Goal: Task Accomplishment & Management: Complete application form

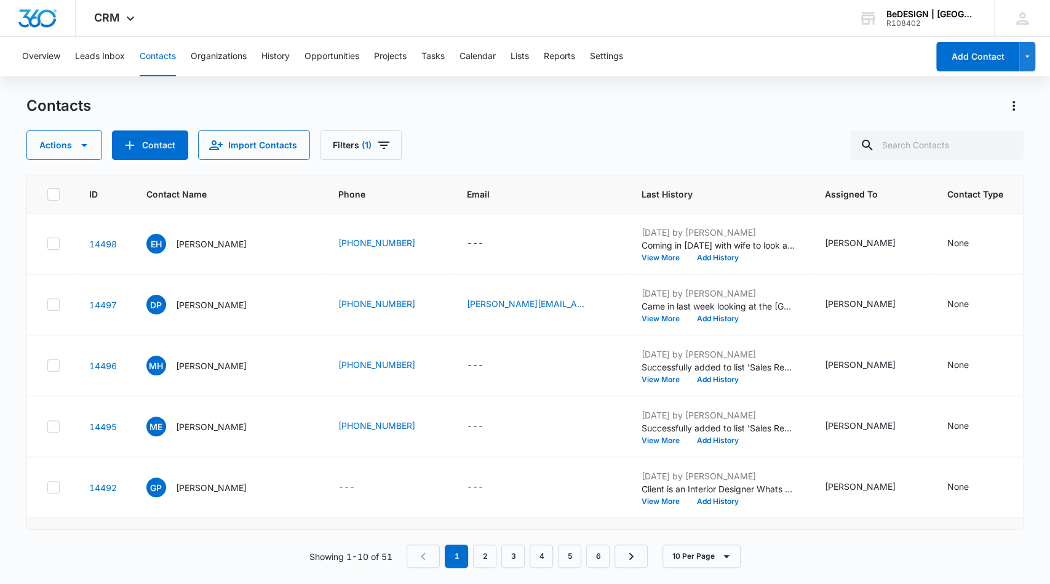
scroll to position [303, 0]
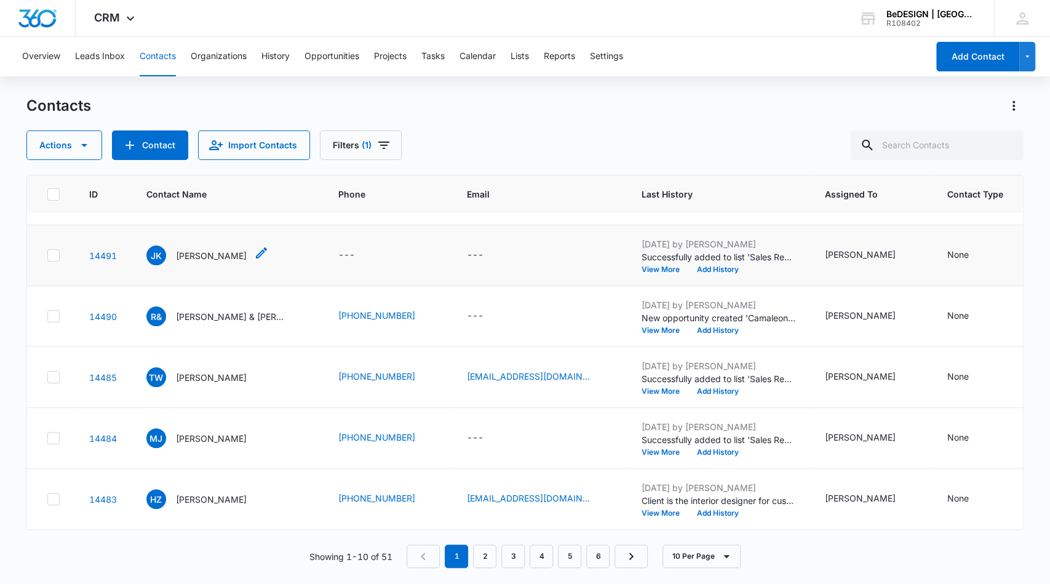
click at [205, 249] on p "[PERSON_NAME]" at bounding box center [211, 255] width 71 height 13
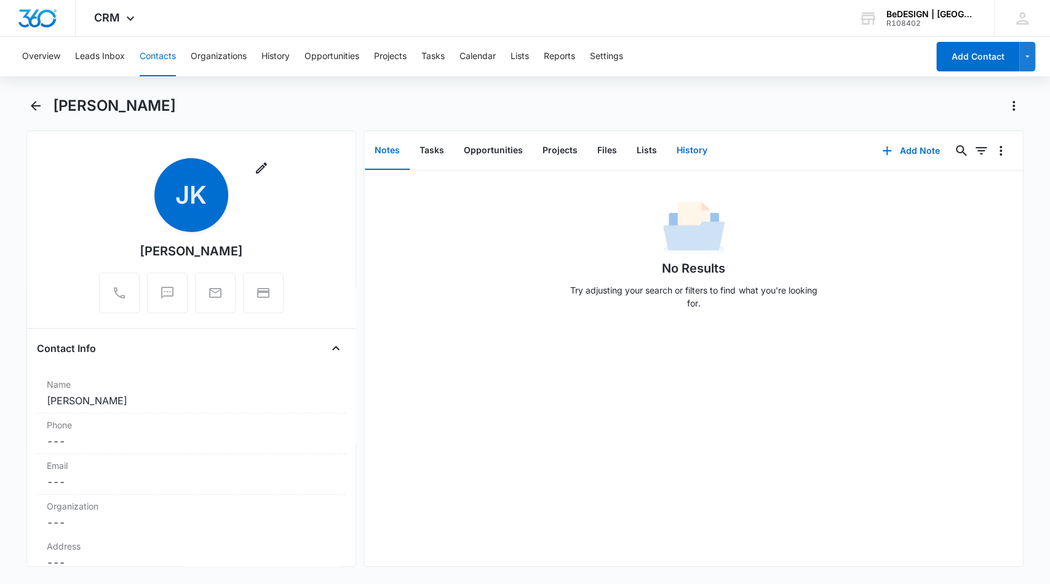
click at [680, 152] on button "History" at bounding box center [692, 151] width 50 height 38
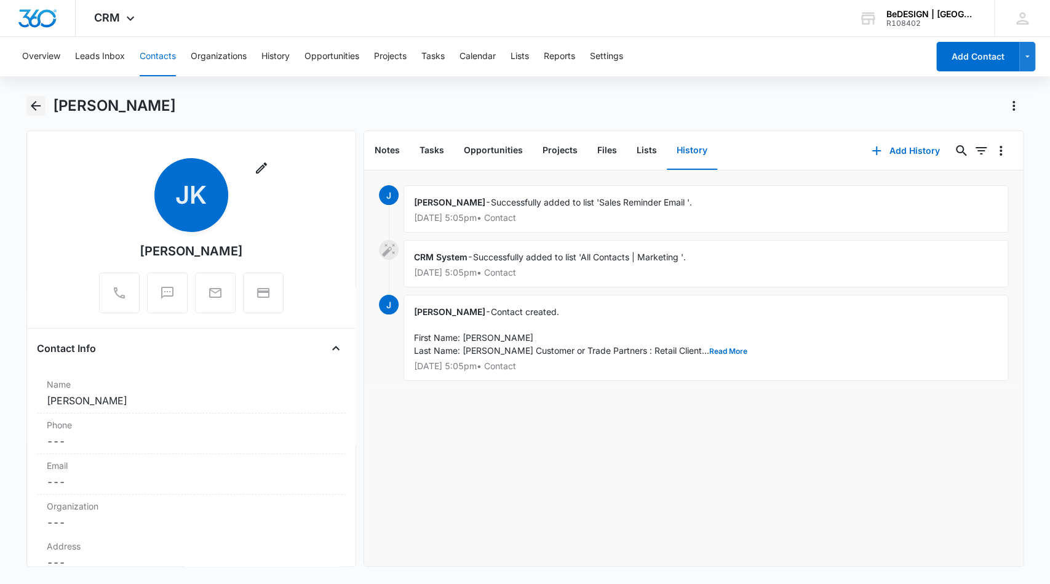
click at [30, 106] on icon "Back" at bounding box center [35, 105] width 15 height 15
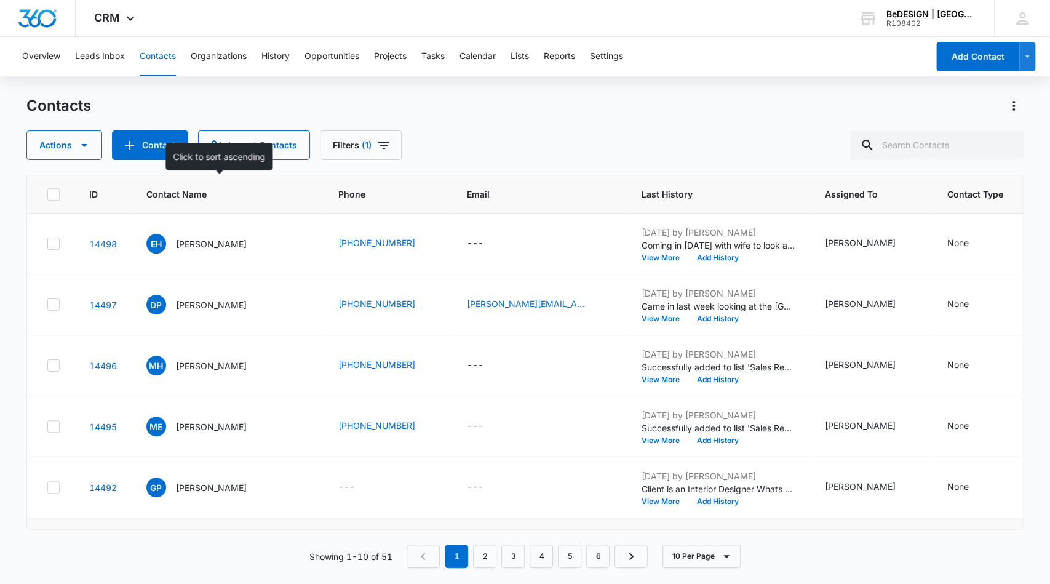
scroll to position [303, 0]
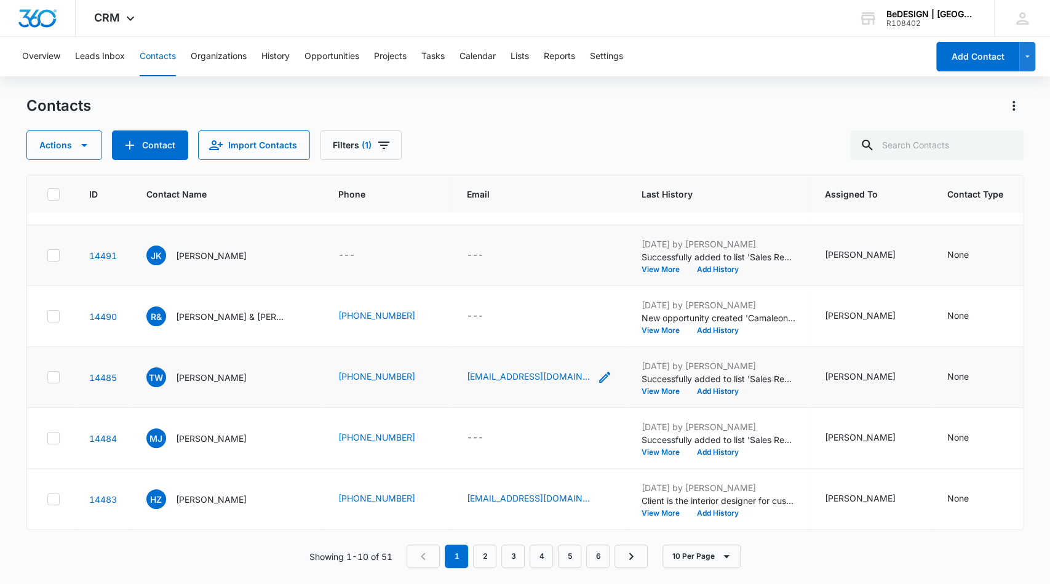
click at [469, 372] on div "[EMAIL_ADDRESS][DOMAIN_NAME]" at bounding box center [528, 377] width 123 height 15
click at [642, 387] on button "View More" at bounding box center [665, 390] width 47 height 7
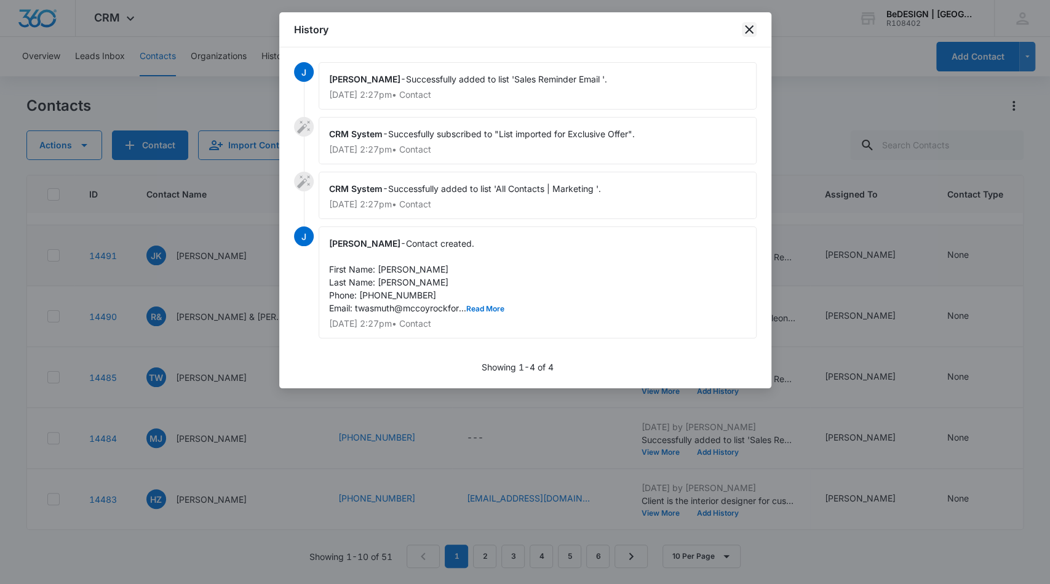
click at [746, 28] on icon "close" at bounding box center [749, 29] width 15 height 15
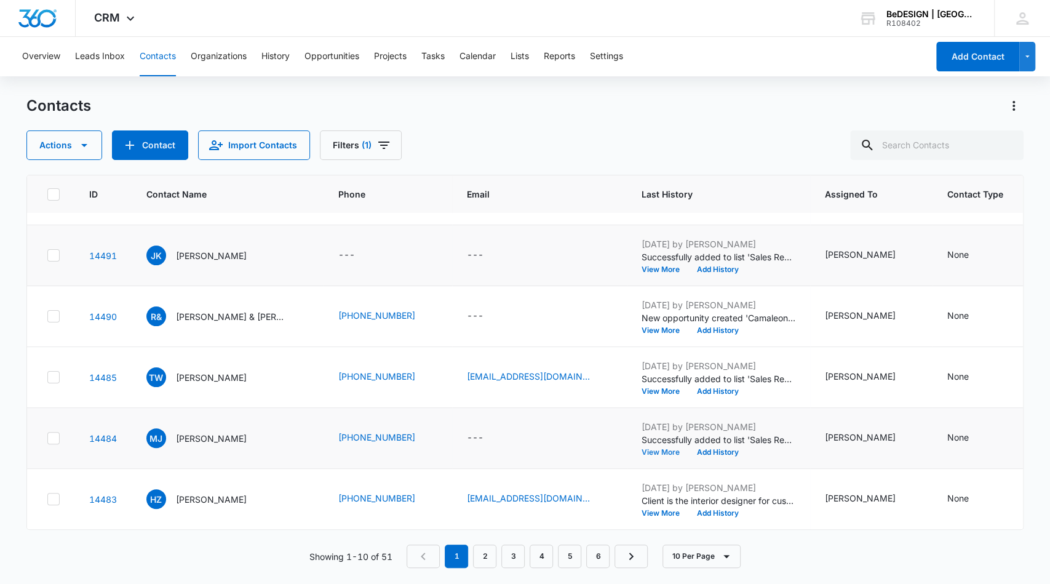
click at [642, 448] on button "View More" at bounding box center [665, 451] width 47 height 7
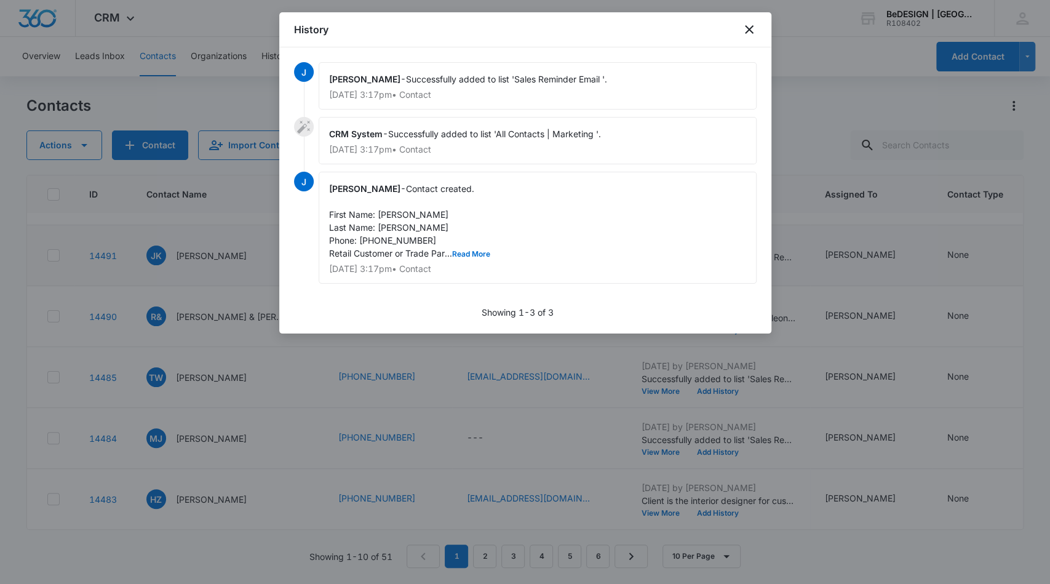
click at [277, 494] on div at bounding box center [525, 292] width 1050 height 584
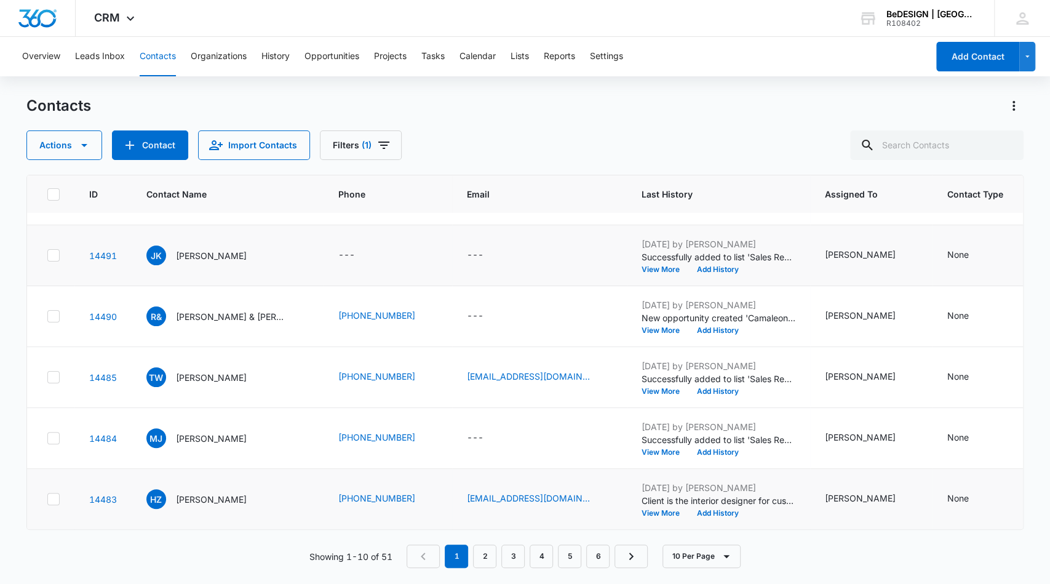
click at [279, 489] on div "HZ Hedi Zchu" at bounding box center [227, 499] width 162 height 20
click at [490, 555] on link "2" at bounding box center [484, 555] width 23 height 23
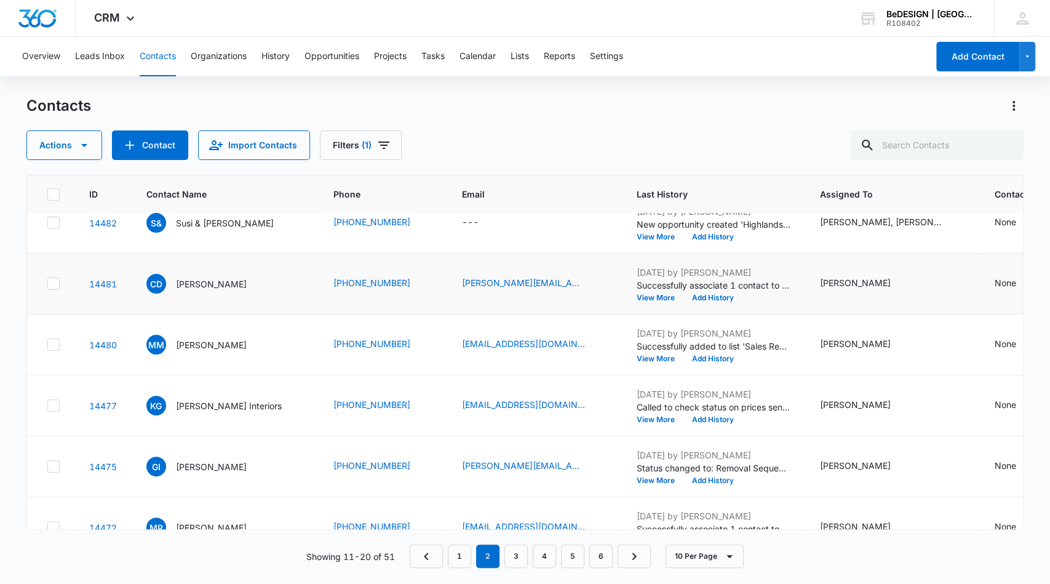
scroll to position [22, 0]
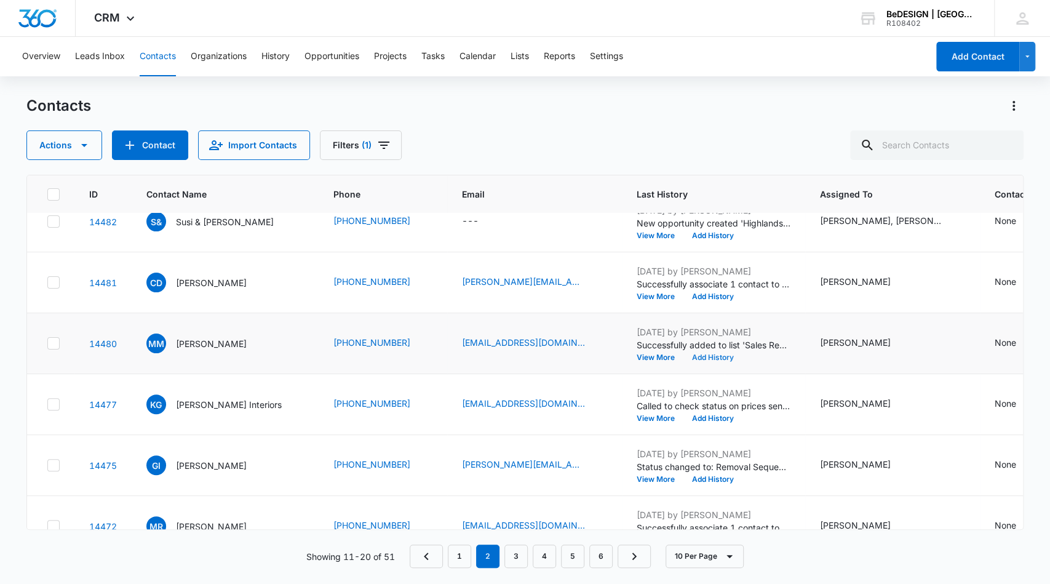
click at [686, 356] on button "Add History" at bounding box center [712, 357] width 59 height 7
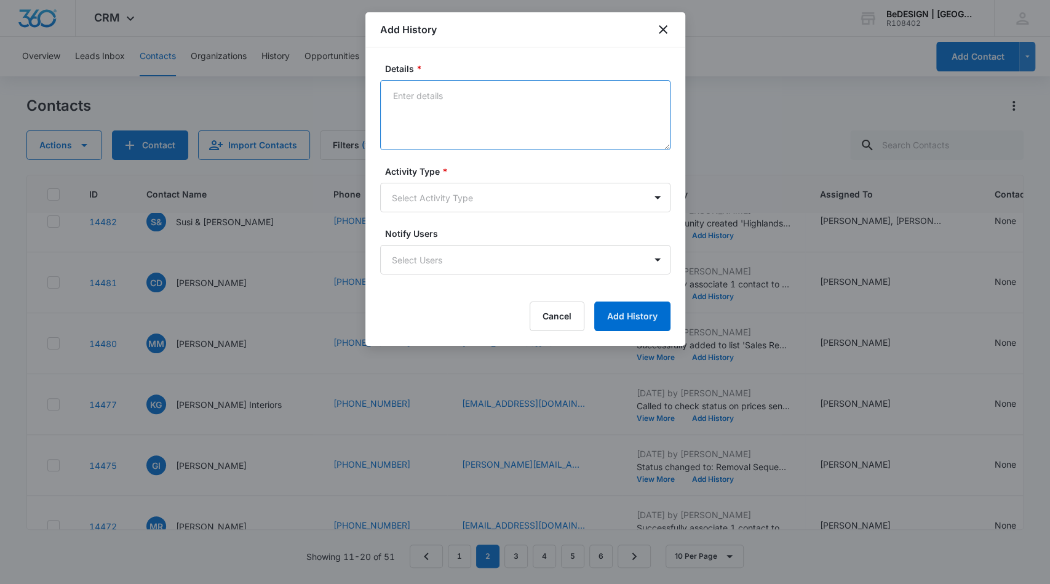
click at [561, 98] on textarea "Details *" at bounding box center [525, 115] width 290 height 70
type textarea "Came in two Saturdays ago, said he would send measurements for panelin on his r…"
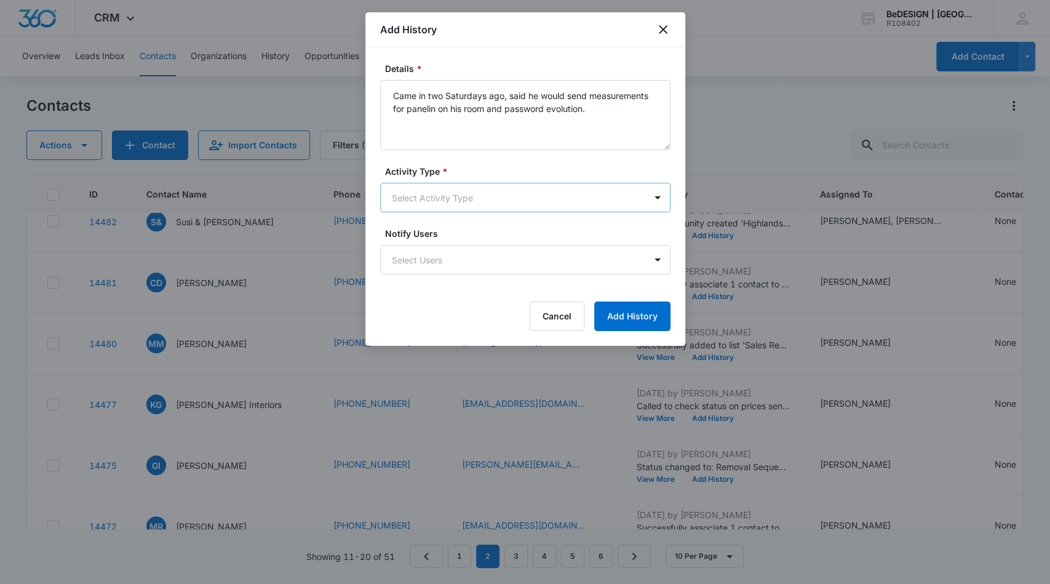
click at [520, 192] on body "CRM Apps Reputation Websites Forms CRM Email Social Content Ads Intelligence Fi…" at bounding box center [525, 292] width 1050 height 584
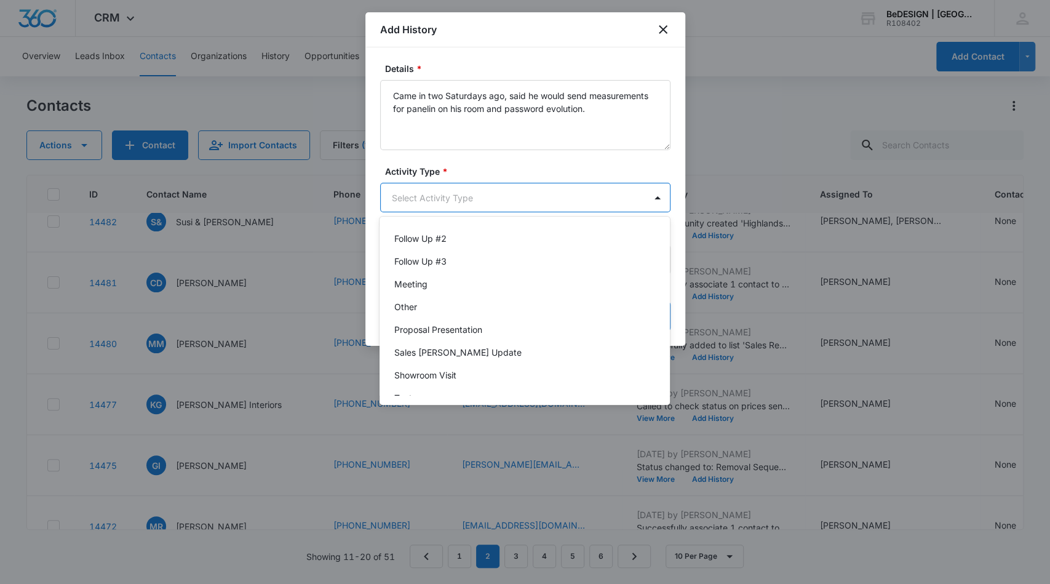
scroll to position [201, 0]
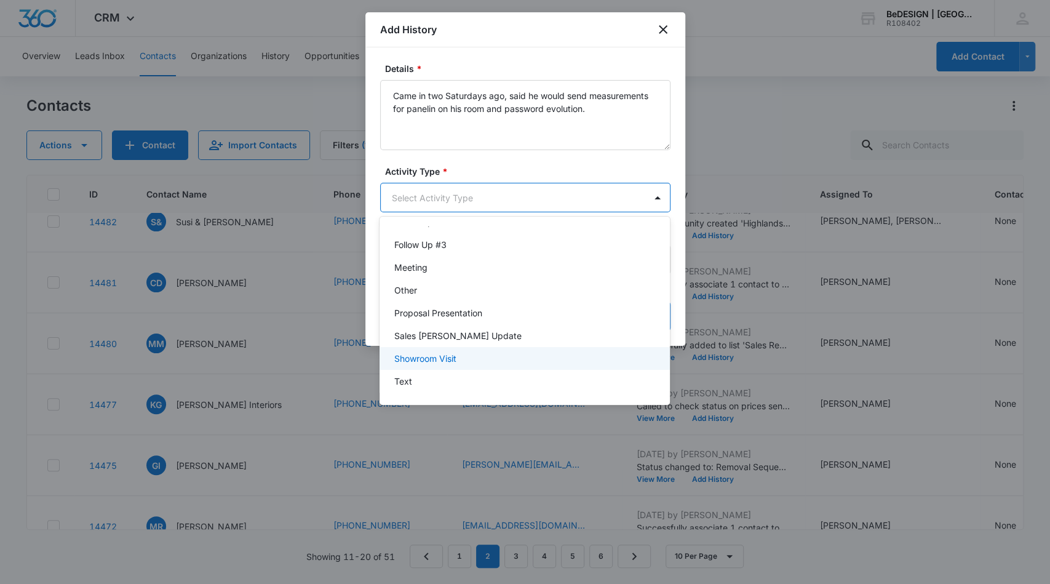
click at [479, 351] on div "Showroom Visit" at bounding box center [525, 358] width 290 height 23
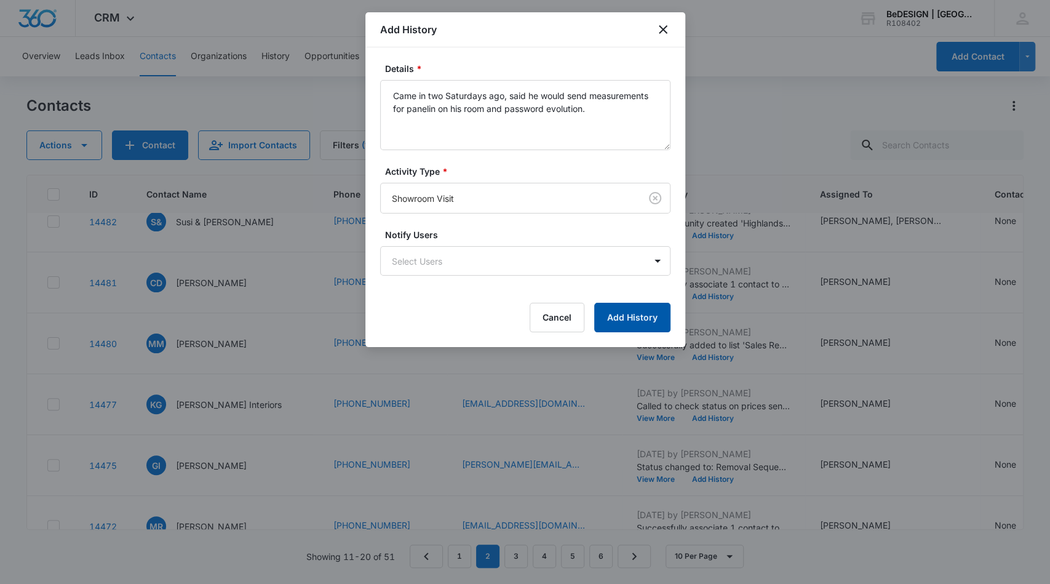
click at [639, 317] on button "Add History" at bounding box center [632, 318] width 76 height 30
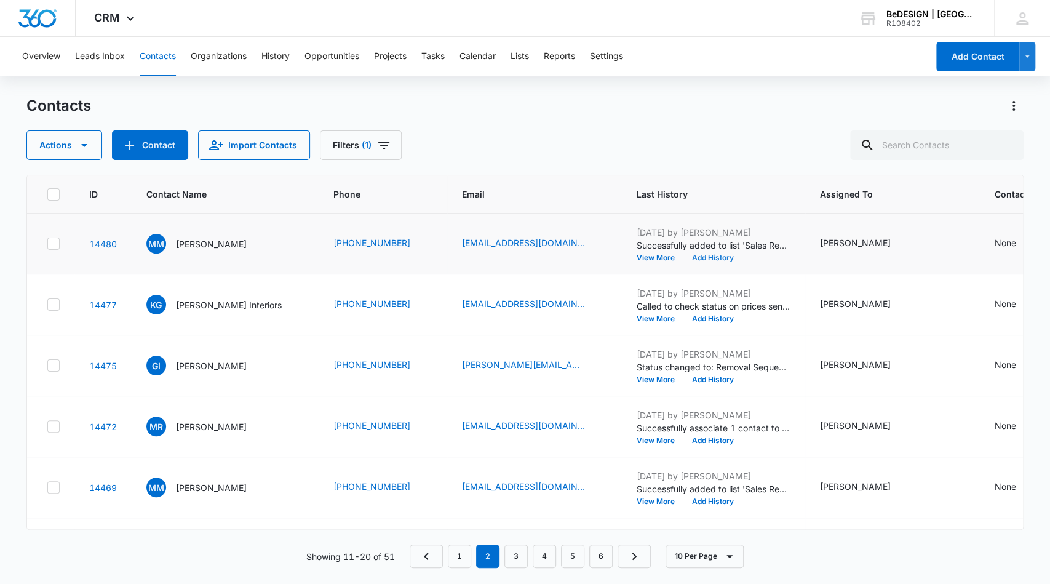
scroll to position [135, 0]
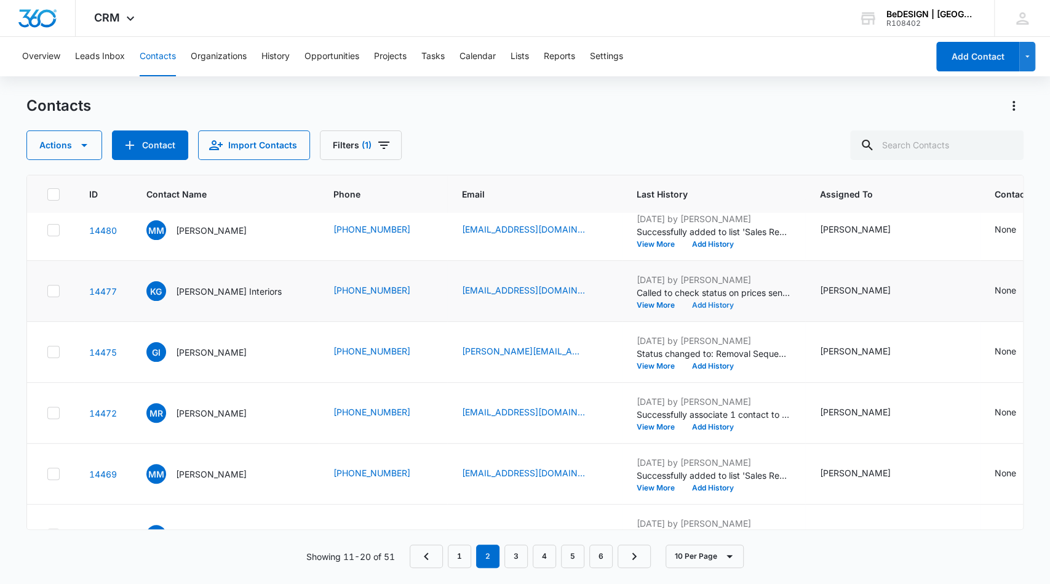
click at [705, 302] on button "Add History" at bounding box center [712, 304] width 59 height 7
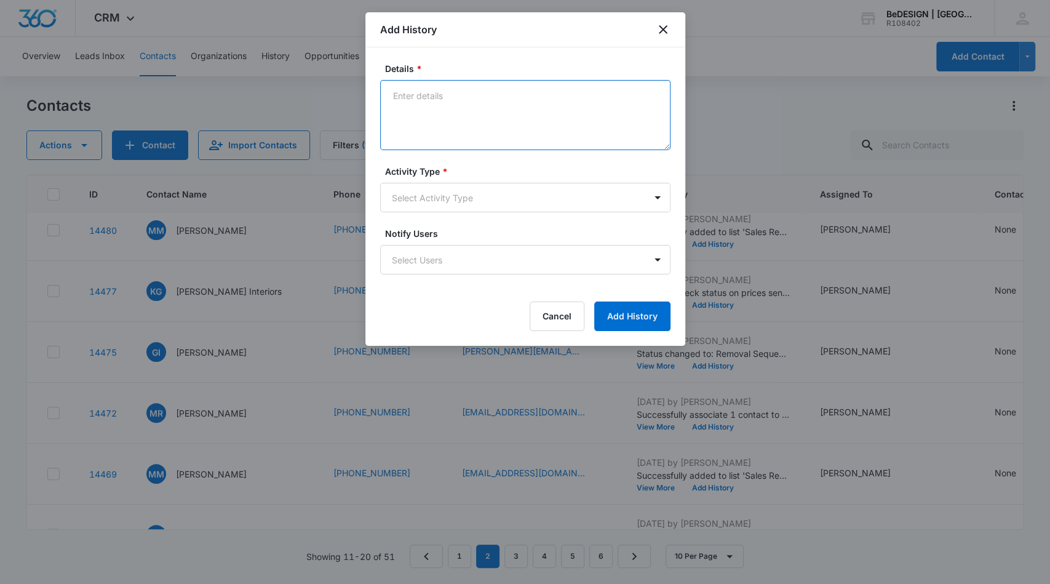
click at [571, 123] on textarea "Details *" at bounding box center [525, 115] width 290 height 70
type textarea "C"
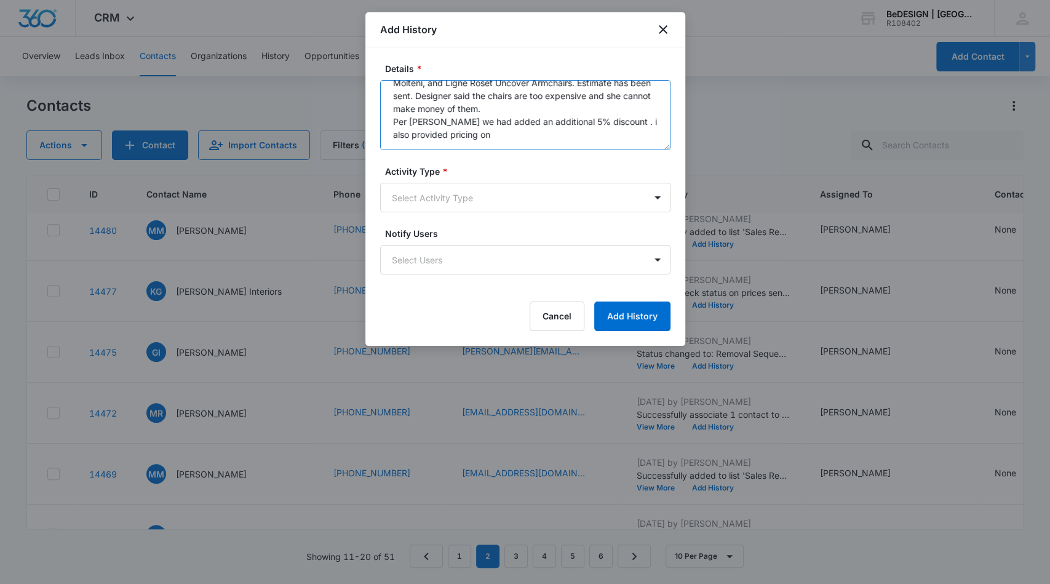
scroll to position [26, 0]
type textarea "Designer came in with her clients. Decided on MHC Chairs Molteni, and Ligne Ros…"
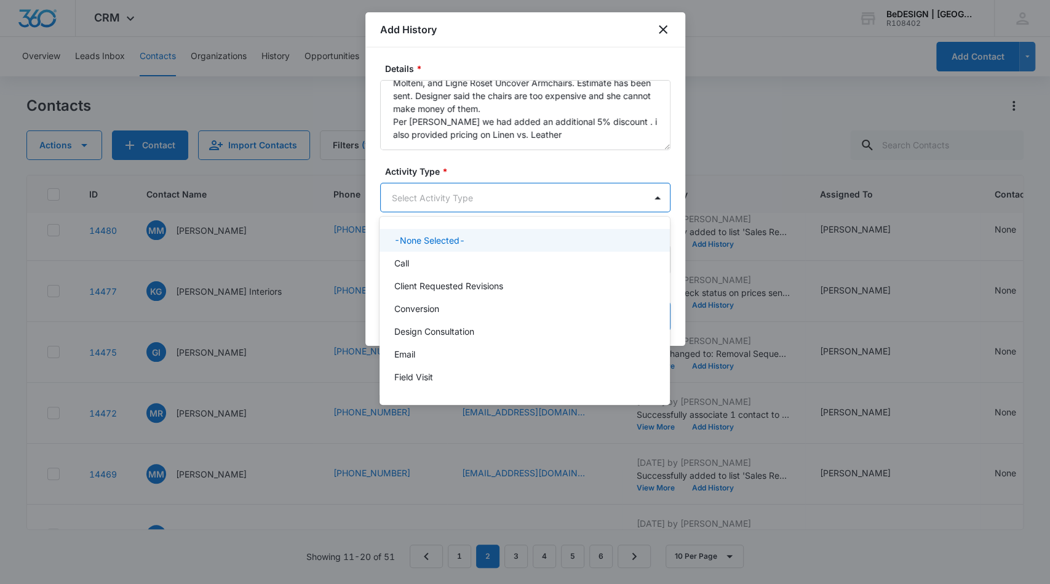
click at [511, 193] on body "CRM Apps Reputation Websites Forms CRM Email Social Content Ads Intelligence Fi…" at bounding box center [525, 292] width 1050 height 584
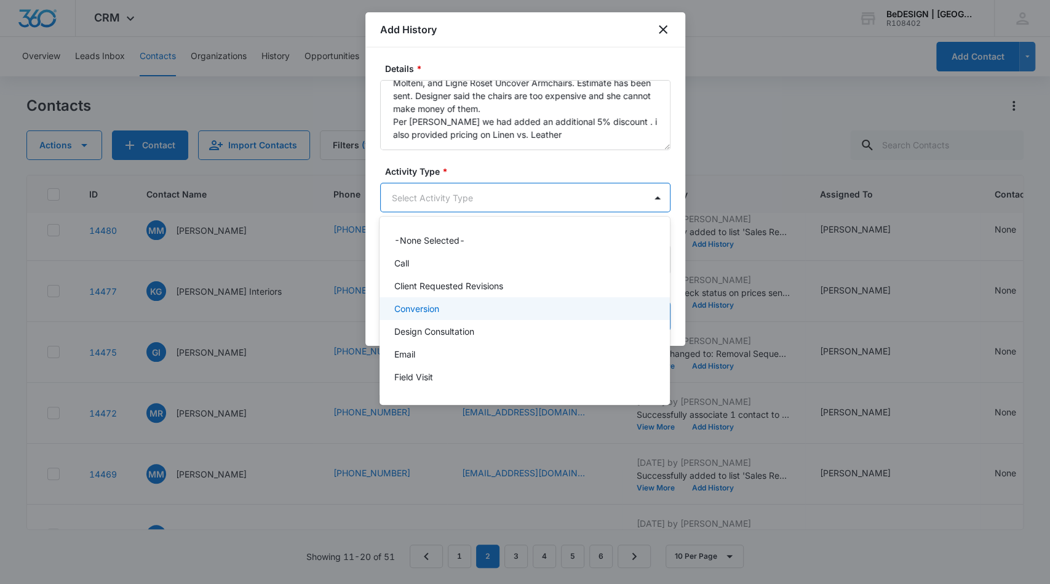
click at [488, 305] on div "Conversion" at bounding box center [523, 308] width 258 height 13
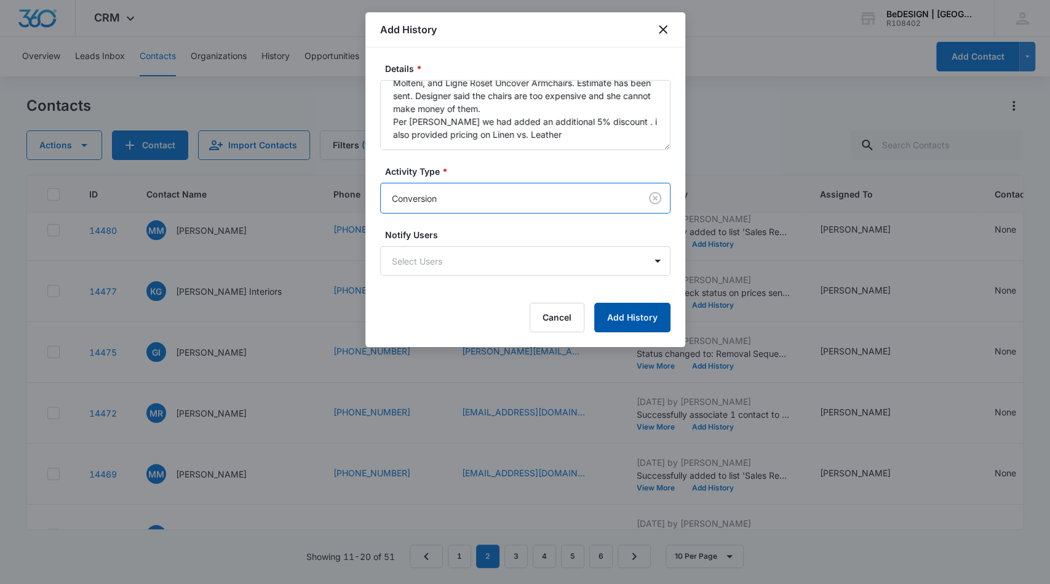
click at [620, 309] on button "Add History" at bounding box center [632, 318] width 76 height 30
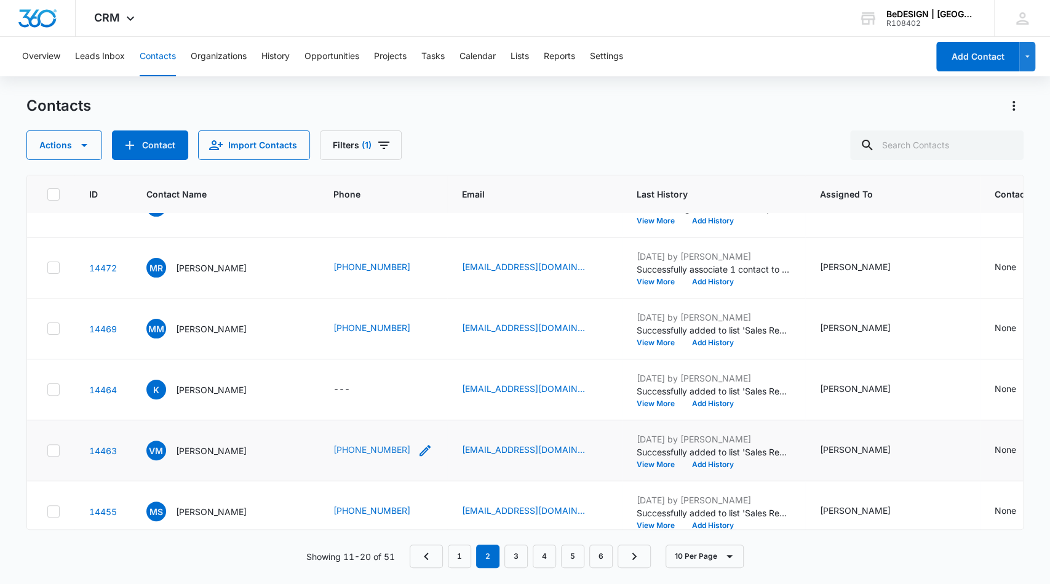
scroll to position [303, 0]
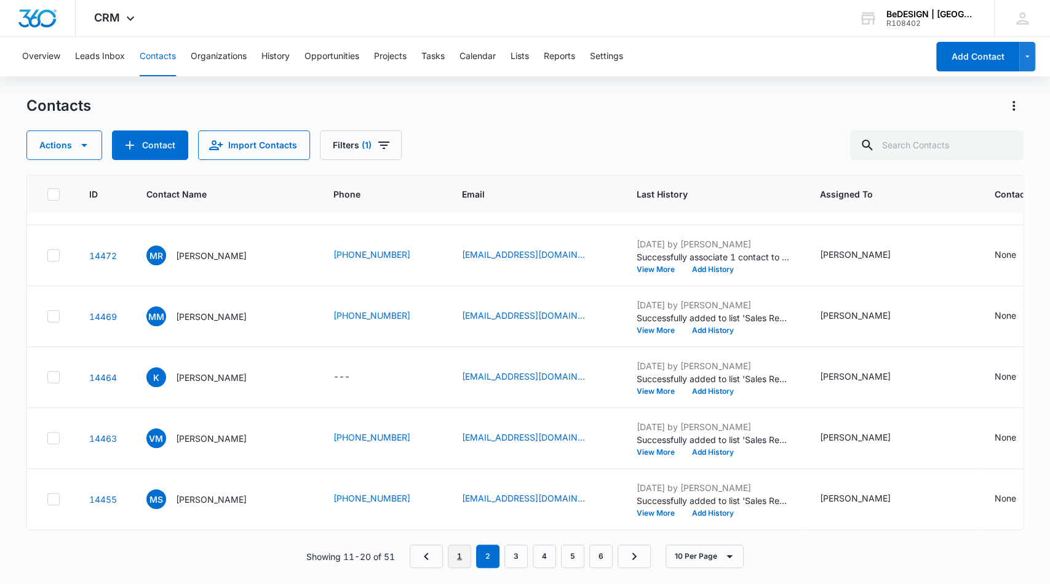
click at [470, 558] on link "1" at bounding box center [459, 555] width 23 height 23
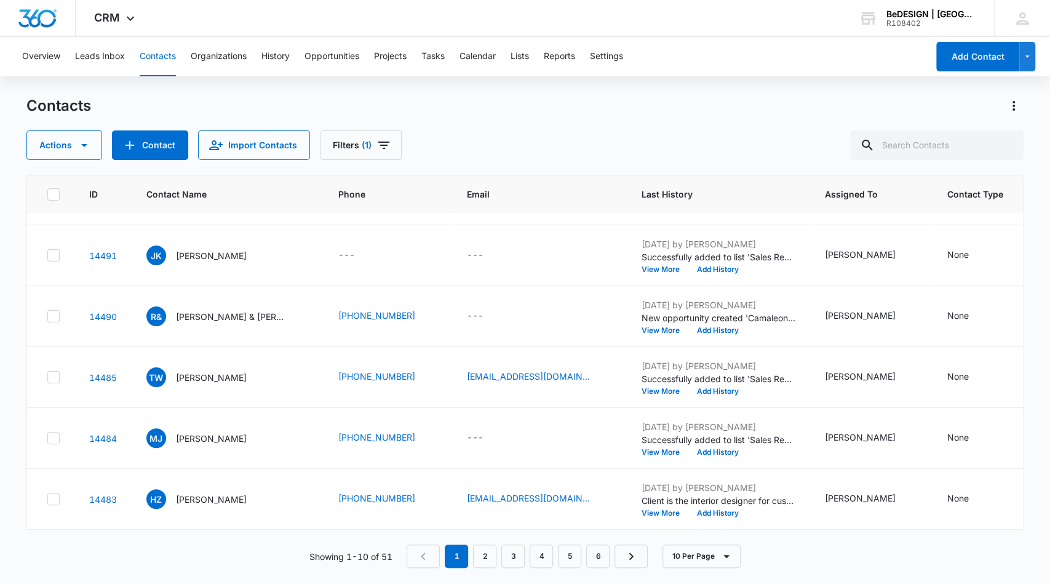
scroll to position [0, 0]
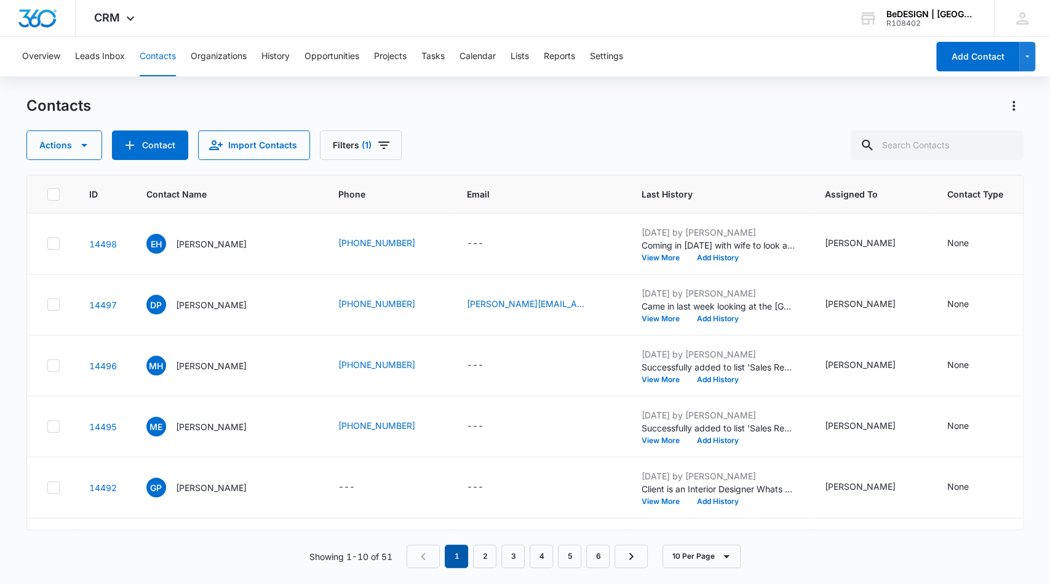
click at [459, 555] on em "1" at bounding box center [456, 555] width 23 height 23
click at [688, 256] on button "Add History" at bounding box center [717, 257] width 59 height 7
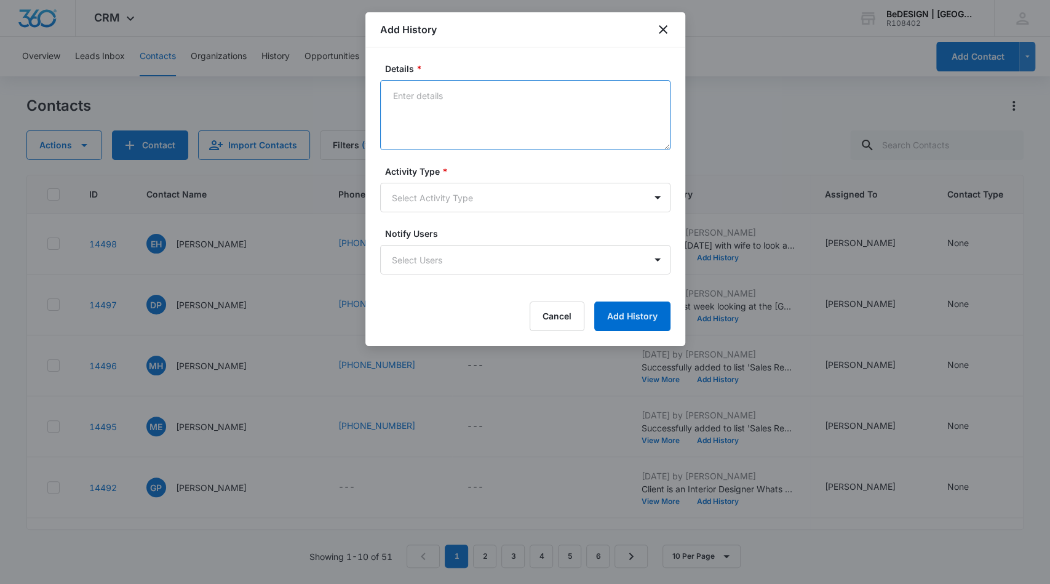
click at [525, 87] on textarea "Details *" at bounding box center [525, 115] width 290 height 70
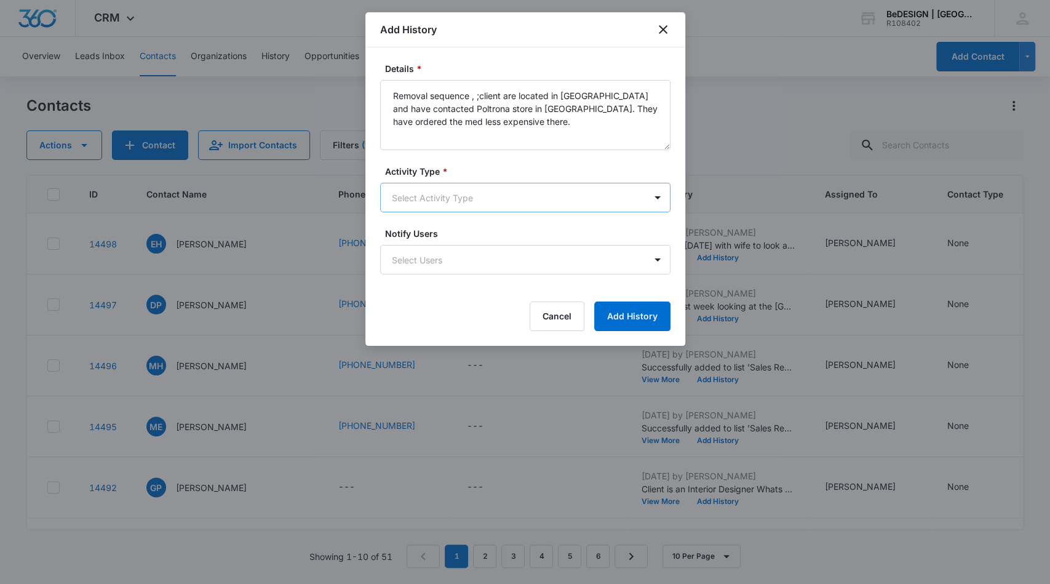
click at [504, 196] on body "CRM Apps Reputation Websites Forms CRM Email Social Content Ads Intelligence Fi…" at bounding box center [525, 292] width 1050 height 584
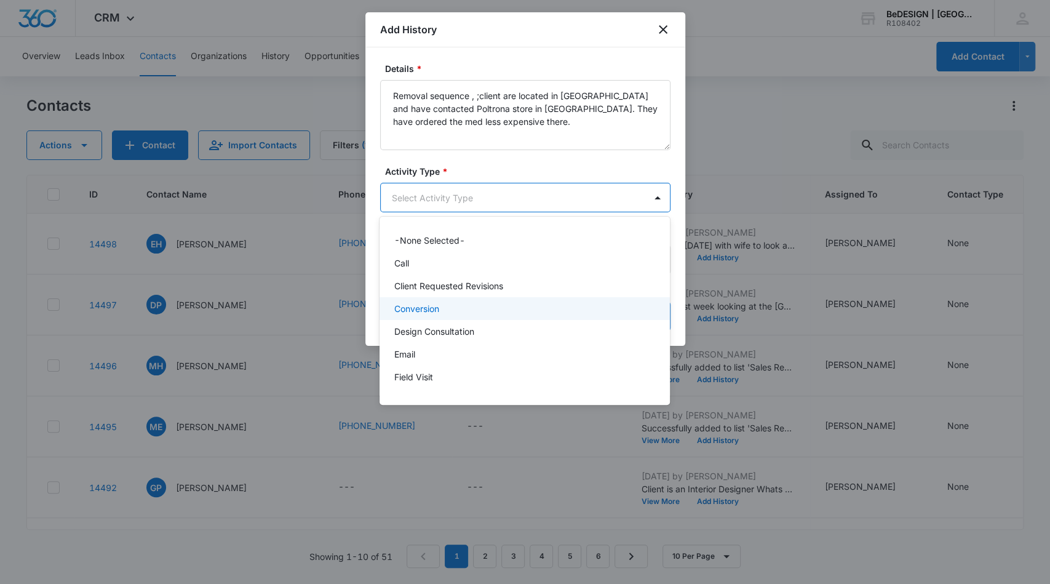
click at [505, 306] on div "Conversion" at bounding box center [523, 308] width 258 height 13
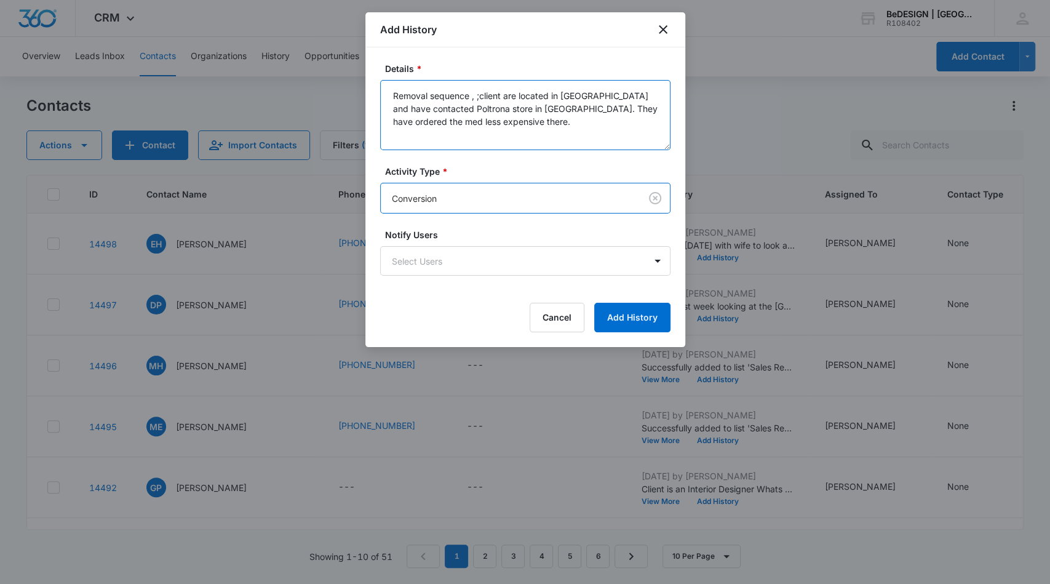
click at [394, 96] on textarea "Removal sequence , ;client are located in [GEOGRAPHIC_DATA] and have contacted …" at bounding box center [525, 115] width 290 height 70
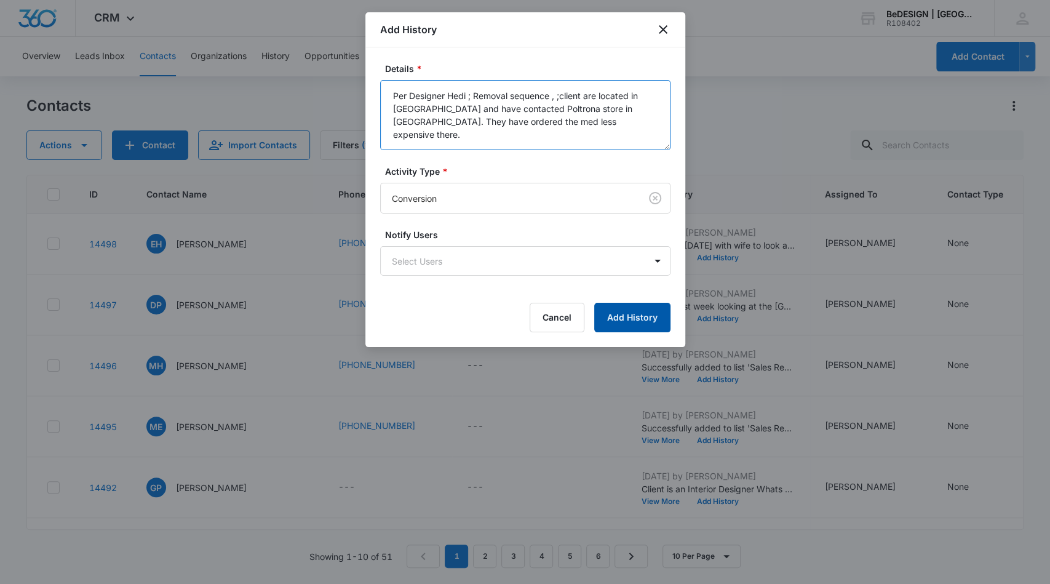
type textarea "Per Designer Hedi ; Removal sequence , ;client are located in [GEOGRAPHIC_DATA]…"
click at [614, 318] on button "Add History" at bounding box center [632, 318] width 76 height 30
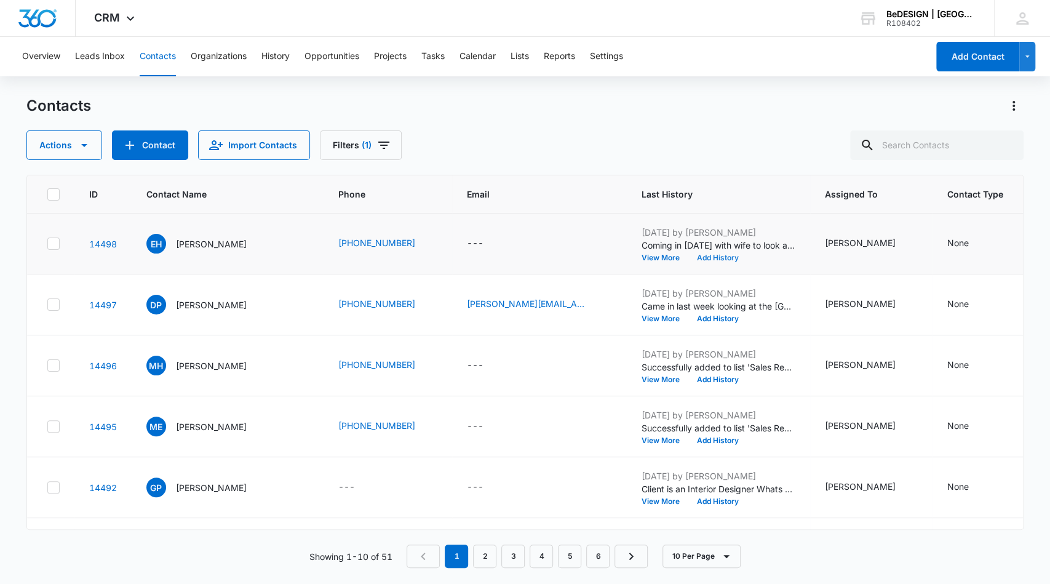
click at [688, 260] on button "Add History" at bounding box center [717, 257] width 59 height 7
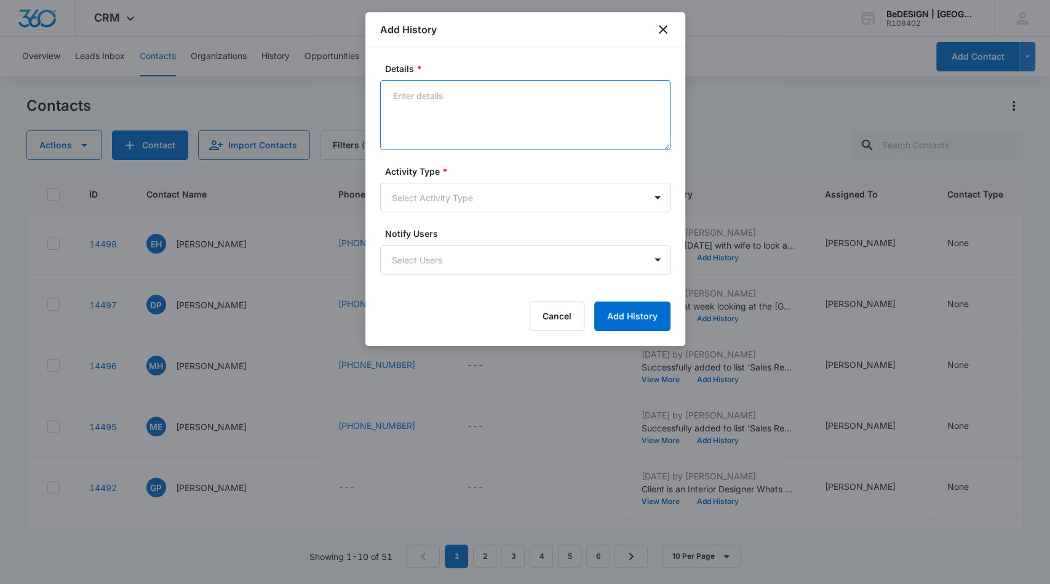
click at [566, 98] on textarea "Details *" at bounding box center [525, 115] width 290 height 70
click at [525, 96] on textarea "[PERSON_NAME] is interested in Ligne [PERSON_NAME] and [PERSON_NAME] sofa high …" at bounding box center [525, 115] width 290 height 70
drag, startPoint x: 564, startPoint y: 95, endPoint x: 547, endPoint y: 99, distance: 17.6
click at [547, 99] on textarea "[PERSON_NAME] is interested in Ligne [PERSON_NAME] and Ploum sofa high back." at bounding box center [525, 115] width 290 height 70
click at [471, 115] on textarea "[PERSON_NAME] is interested in Ligne Roset Oka Shelf and Ploum sofa high back." at bounding box center [525, 115] width 290 height 70
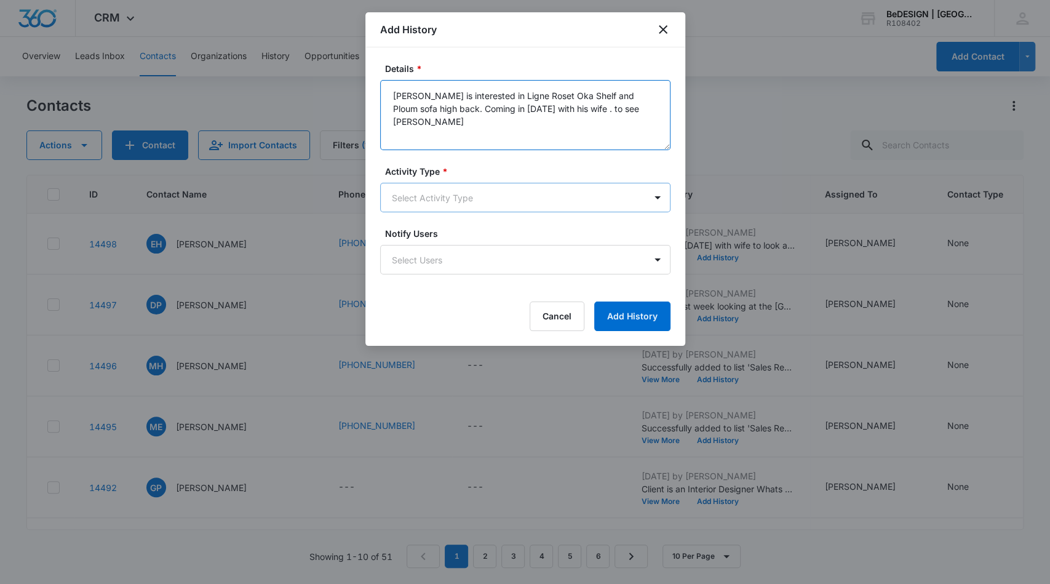
type textarea "[PERSON_NAME] is interested in Ligne Roset Oka Shelf and Ploum sofa high back. …"
click at [450, 201] on body "CRM Apps Reputation Websites Forms CRM Email Social Content Ads Intelligence Fi…" at bounding box center [525, 292] width 1050 height 584
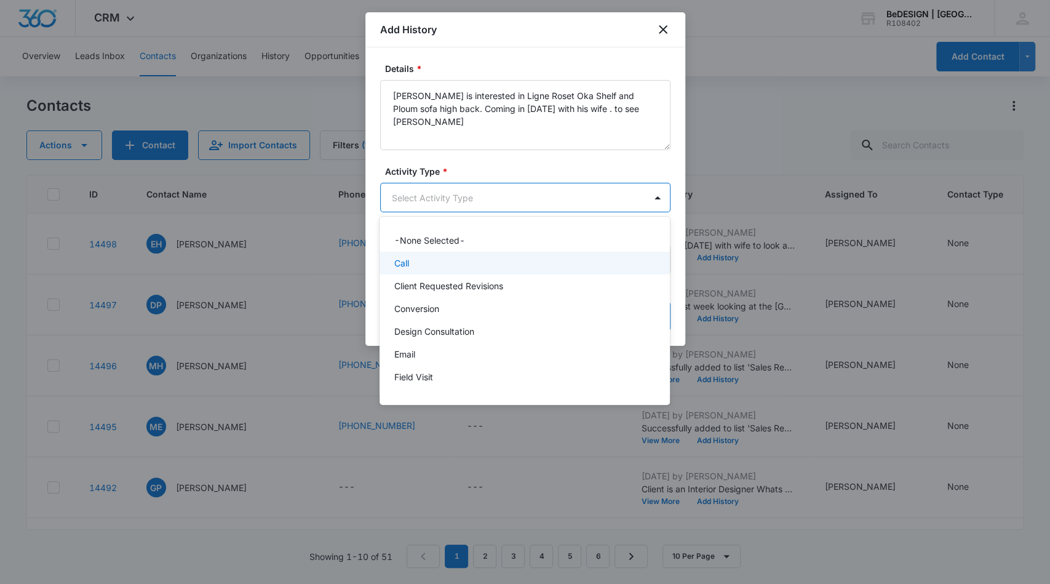
click at [463, 267] on div "Call" at bounding box center [523, 262] width 258 height 13
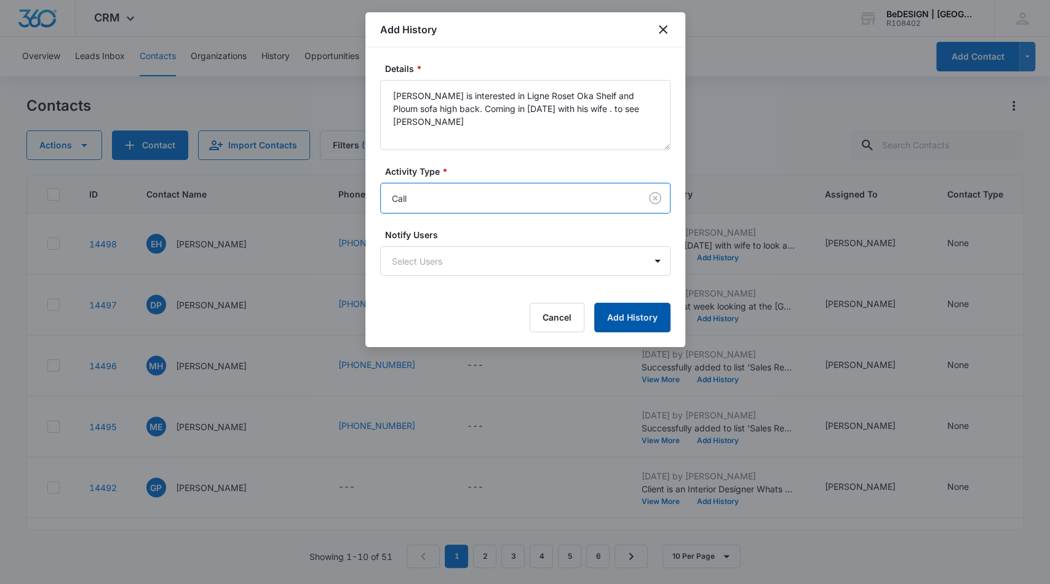
click at [648, 323] on button "Add History" at bounding box center [632, 318] width 76 height 30
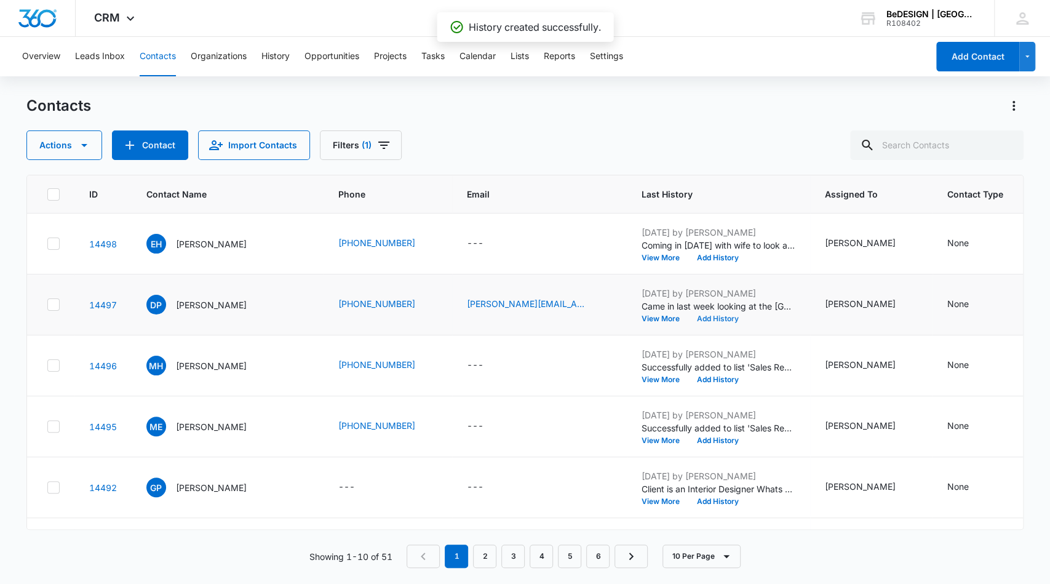
click at [704, 319] on button "Add History" at bounding box center [717, 318] width 59 height 7
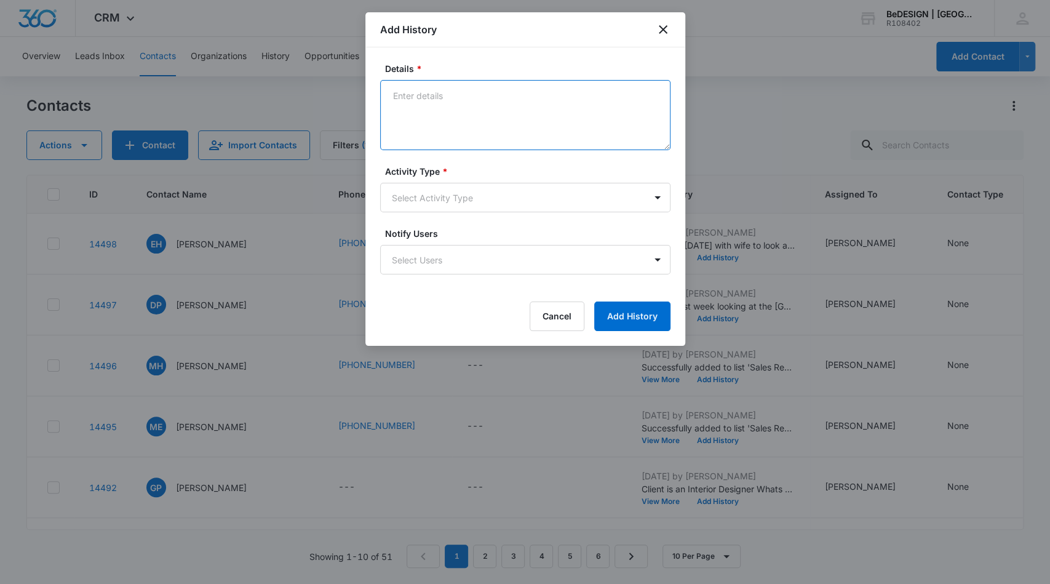
click at [571, 105] on textarea "Details *" at bounding box center [525, 115] width 290 height 70
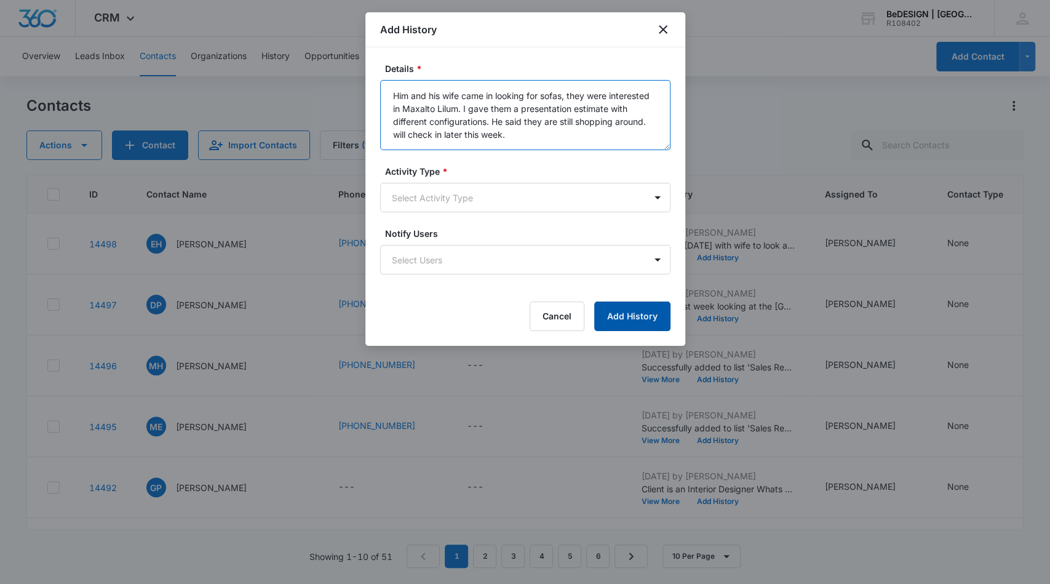
type textarea "Him and his wife came in looking for sofas, they were interested in Maxalto Lil…"
click at [623, 315] on button "Add History" at bounding box center [632, 316] width 76 height 30
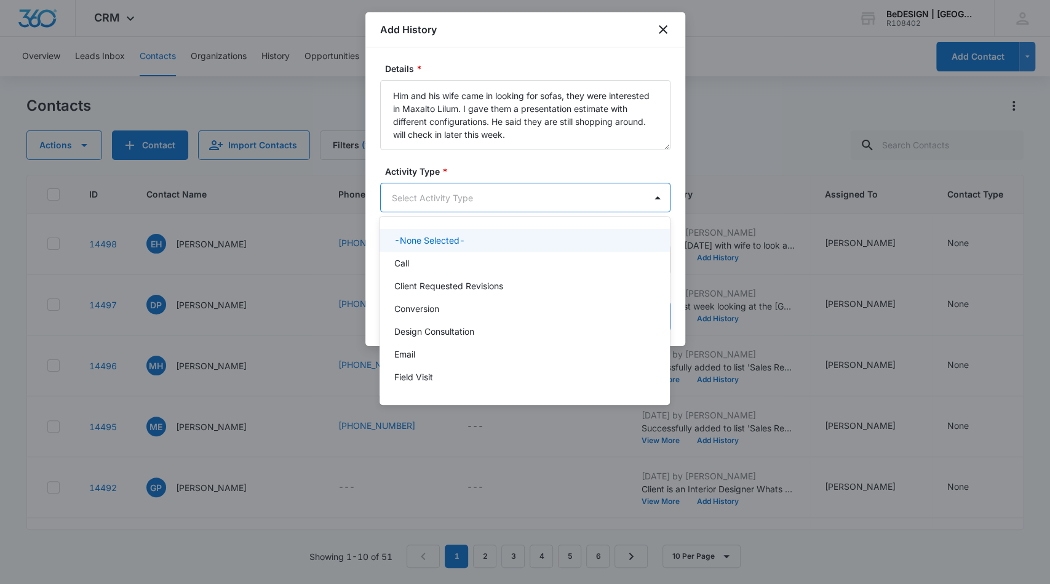
click at [606, 207] on body "CRM Apps Reputation Websites Forms CRM Email Social Content Ads Intelligence Fi…" at bounding box center [525, 292] width 1050 height 584
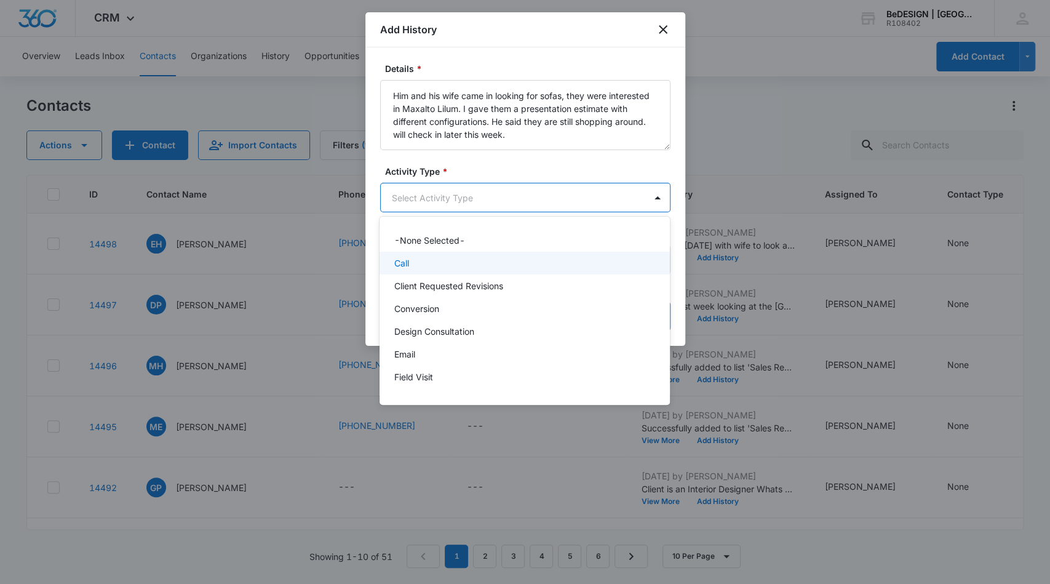
click at [528, 265] on div "Call" at bounding box center [523, 262] width 258 height 13
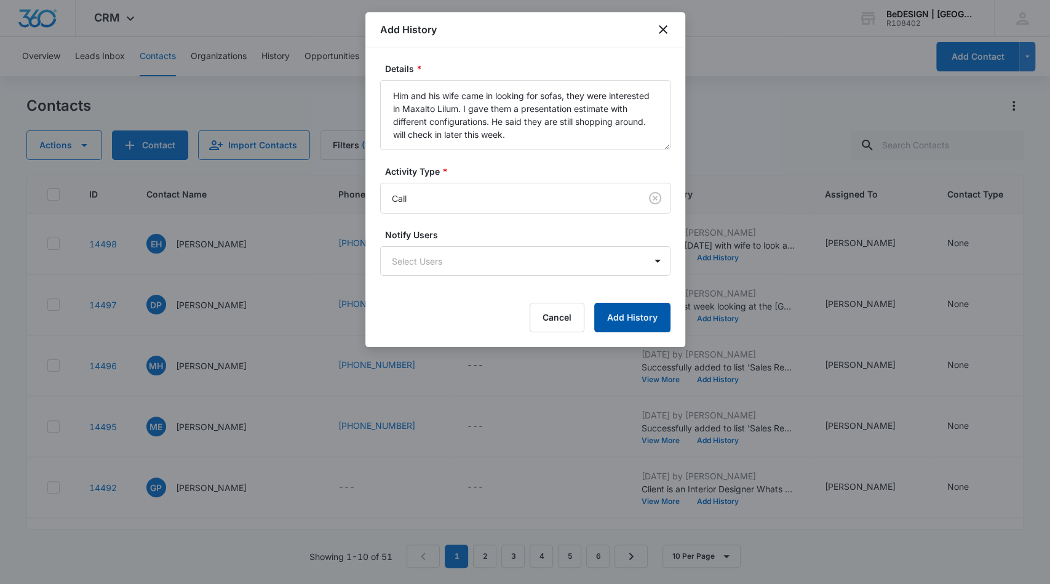
click at [620, 315] on button "Add History" at bounding box center [632, 318] width 76 height 30
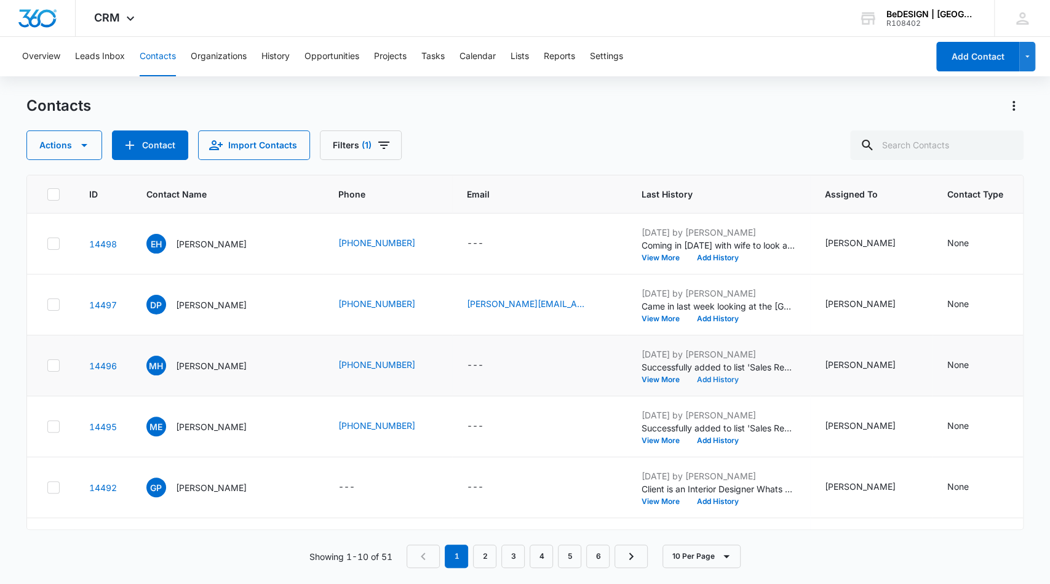
click at [699, 381] on button "Add History" at bounding box center [717, 379] width 59 height 7
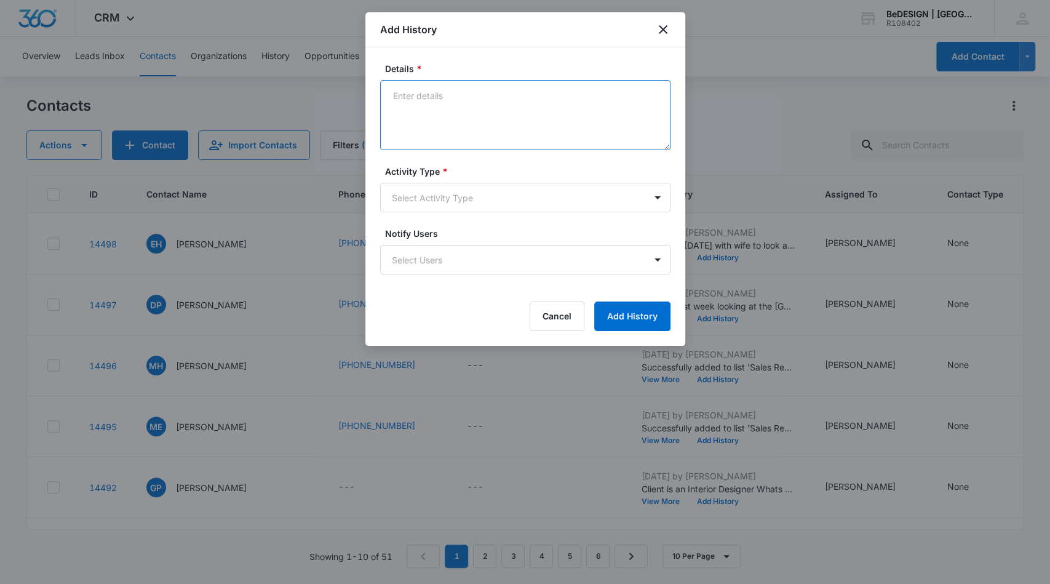
click at [535, 125] on textarea "Details *" at bounding box center [525, 115] width 290 height 70
type textarea "[PERSON_NAME] came i looking for rugs. Trying to sell him on more items. We'll …"
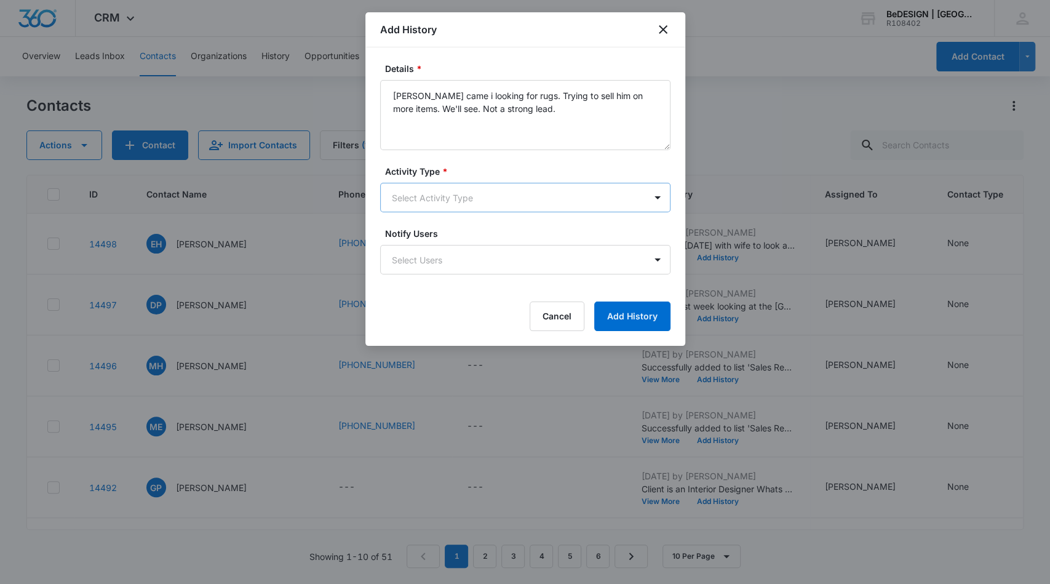
click at [490, 193] on body "CRM Apps Reputation Websites Forms CRM Email Social Content Ads Intelligence Fi…" at bounding box center [525, 292] width 1050 height 584
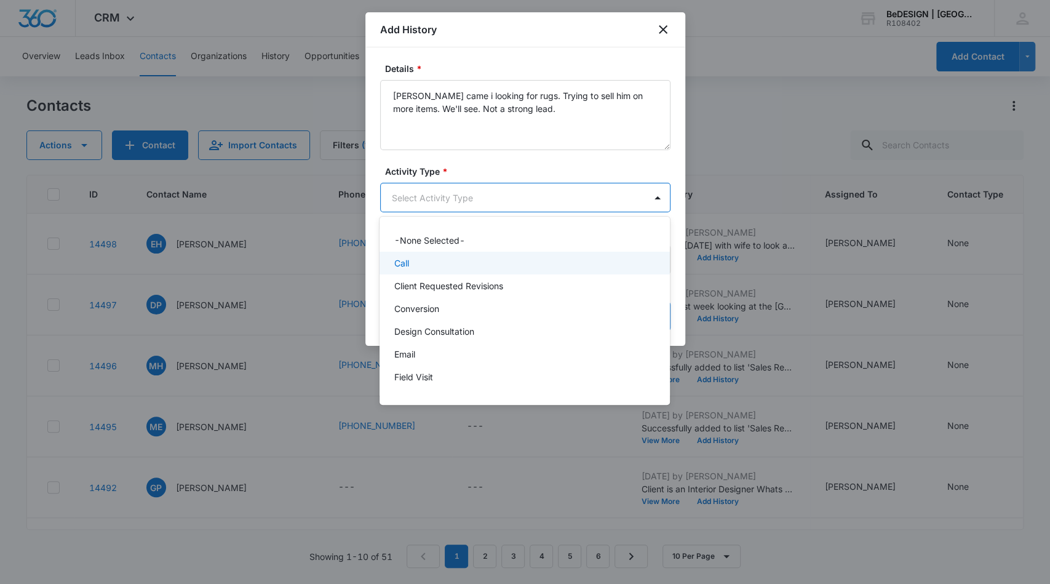
click at [499, 263] on div "Call" at bounding box center [523, 262] width 258 height 13
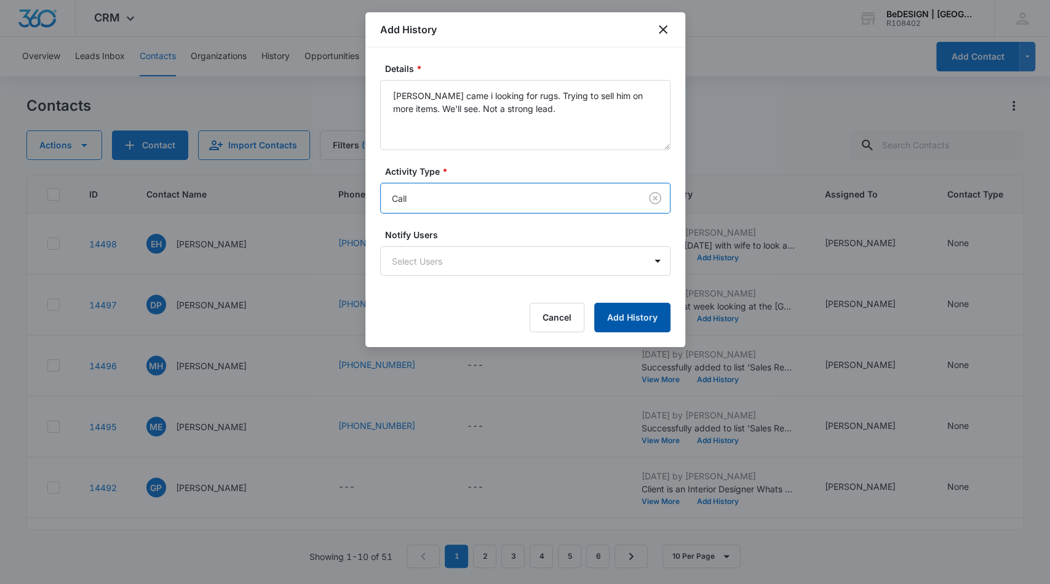
click at [632, 321] on button "Add History" at bounding box center [632, 318] width 76 height 30
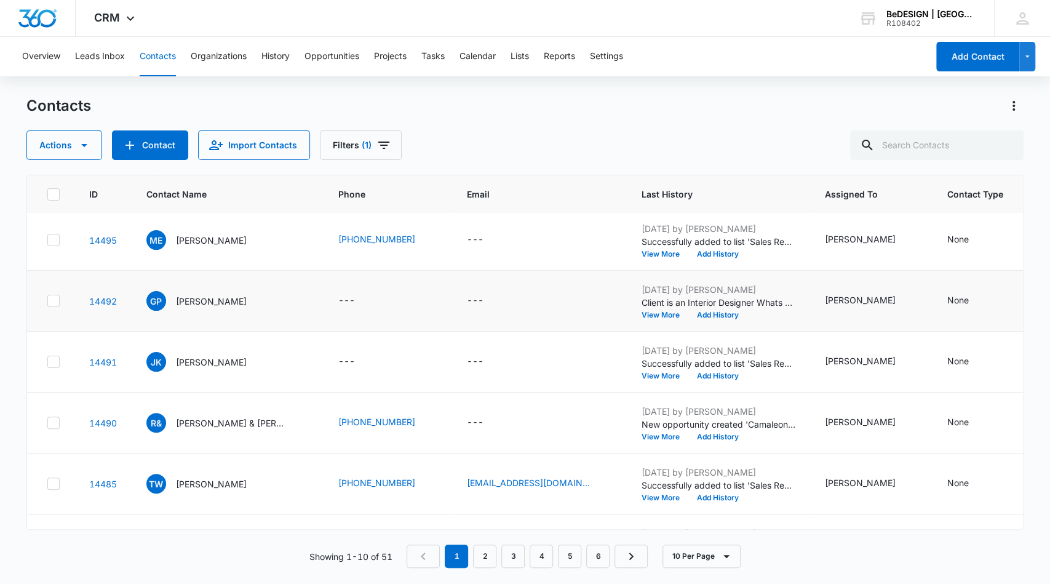
scroll to position [212, 0]
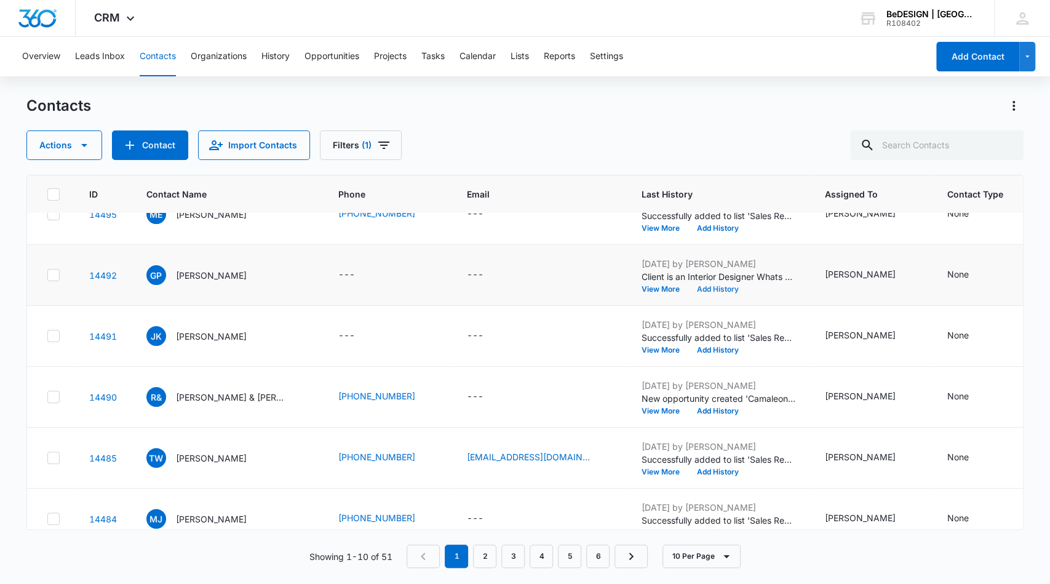
click at [699, 288] on button "Add History" at bounding box center [717, 288] width 59 height 7
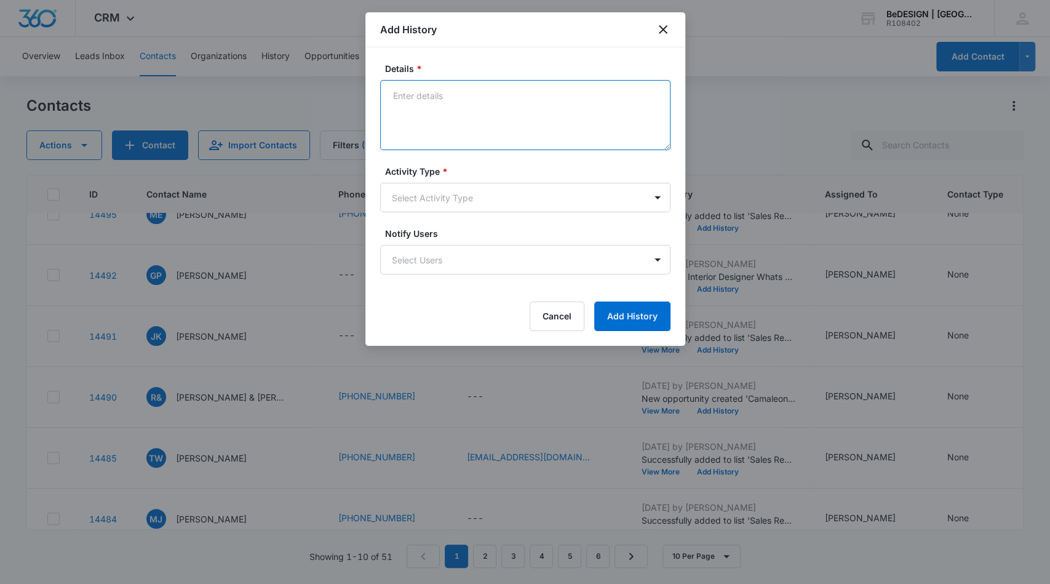
click at [576, 122] on textarea "Details *" at bounding box center [525, 115] width 290 height 70
type textarea "Working this project with [PERSON_NAME] to reach out for floor plan on [GEOGRAP…"
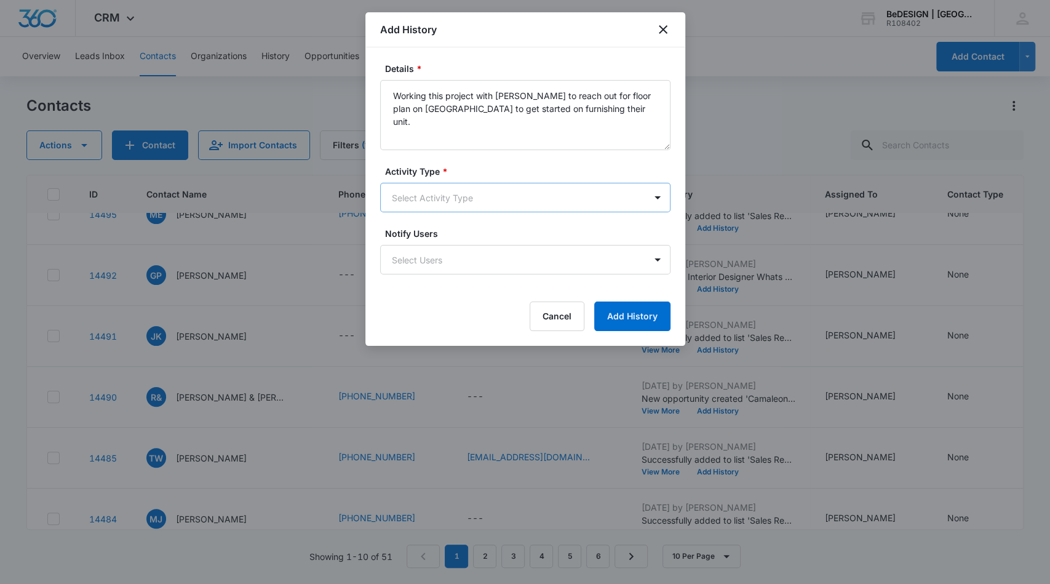
click at [558, 192] on body "CRM Apps Reputation Websites Forms CRM Email Social Content Ads Intelligence Fi…" at bounding box center [525, 292] width 1050 height 584
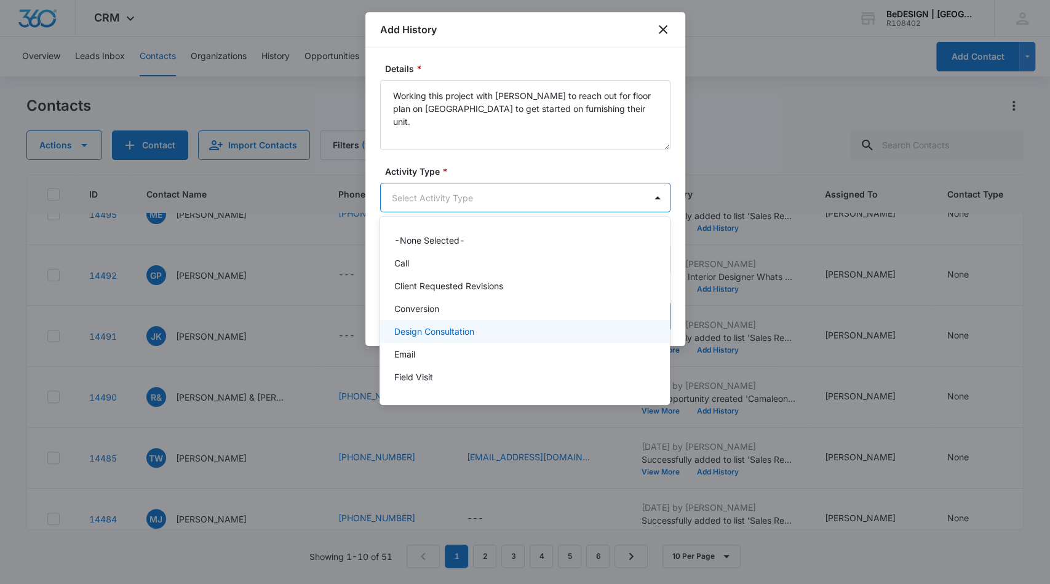
click at [560, 334] on div "Design Consultation" at bounding box center [523, 331] width 258 height 13
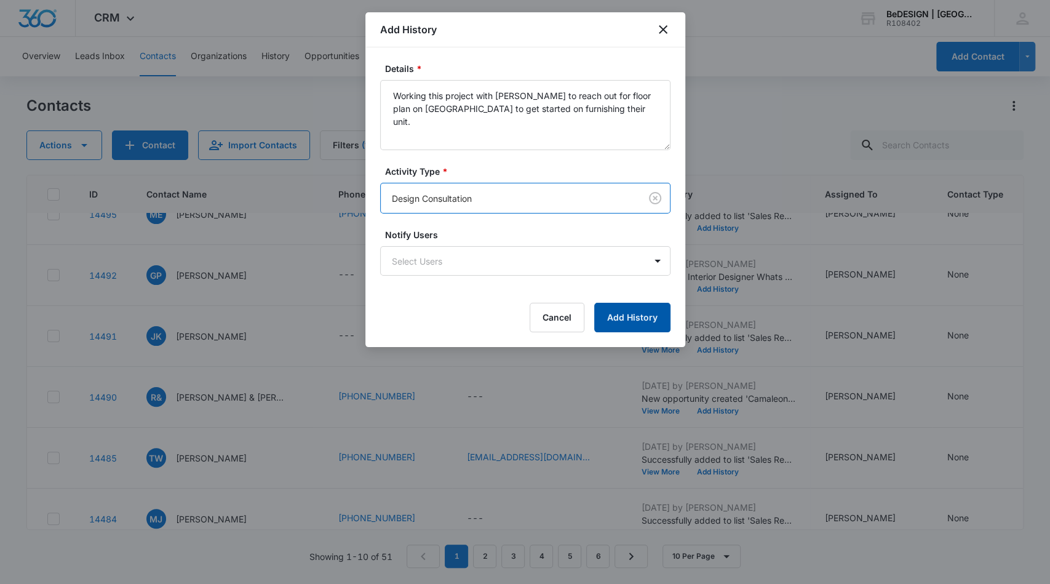
click at [631, 316] on button "Add History" at bounding box center [632, 318] width 76 height 30
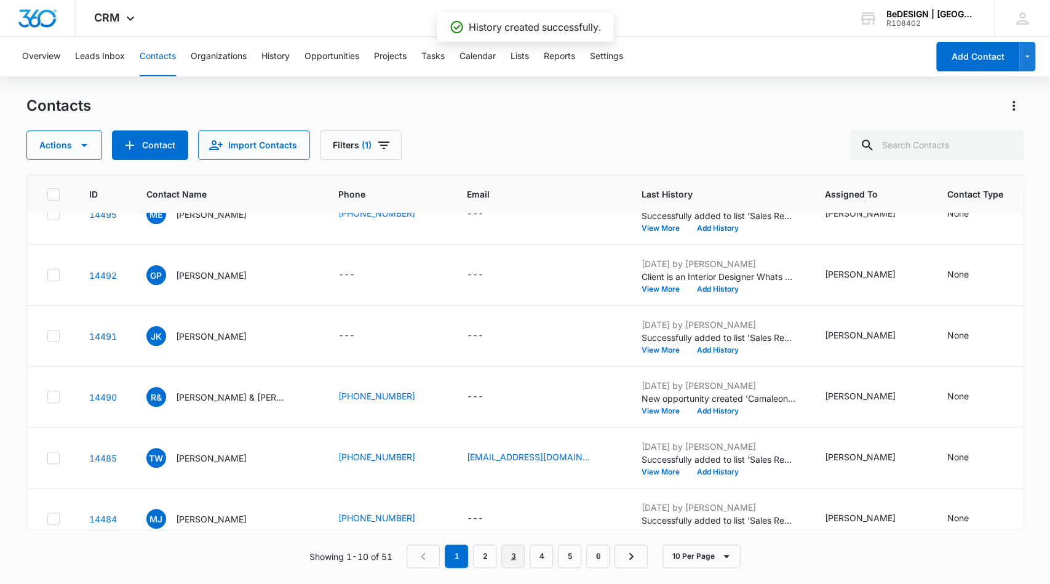
click at [515, 558] on link "3" at bounding box center [512, 555] width 23 height 23
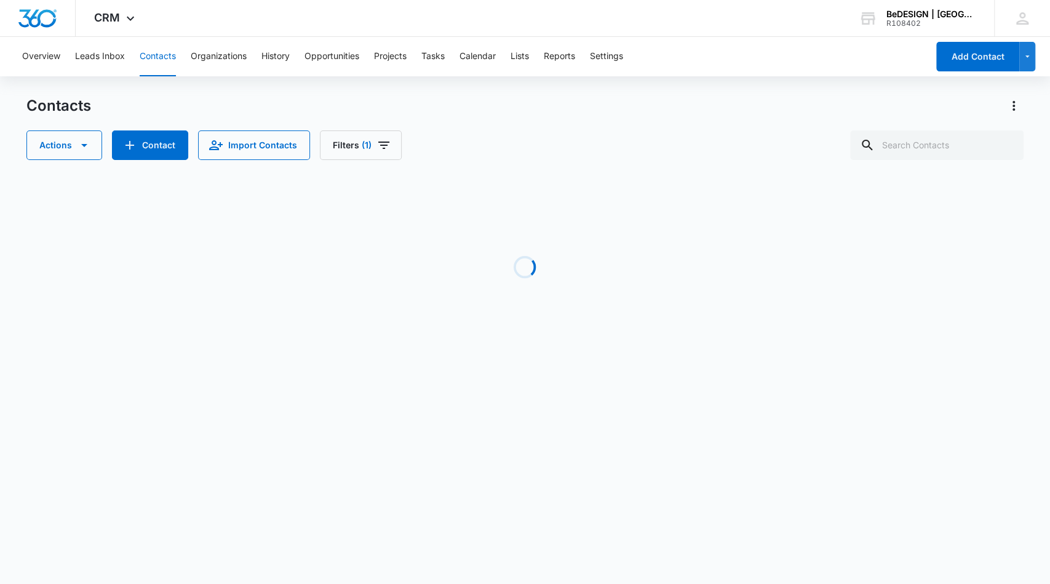
scroll to position [0, 0]
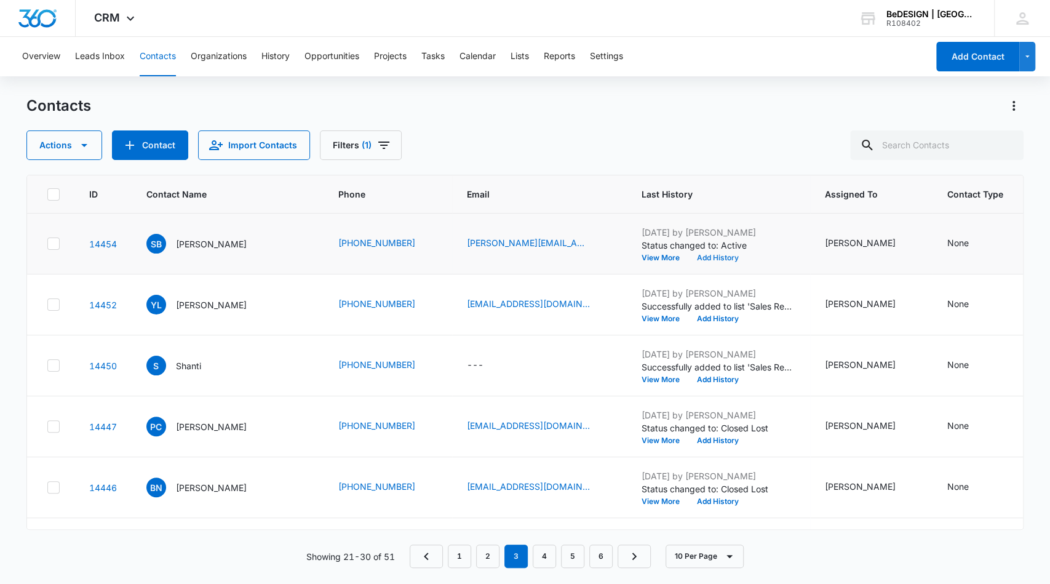
click at [688, 258] on button "Add History" at bounding box center [717, 257] width 59 height 7
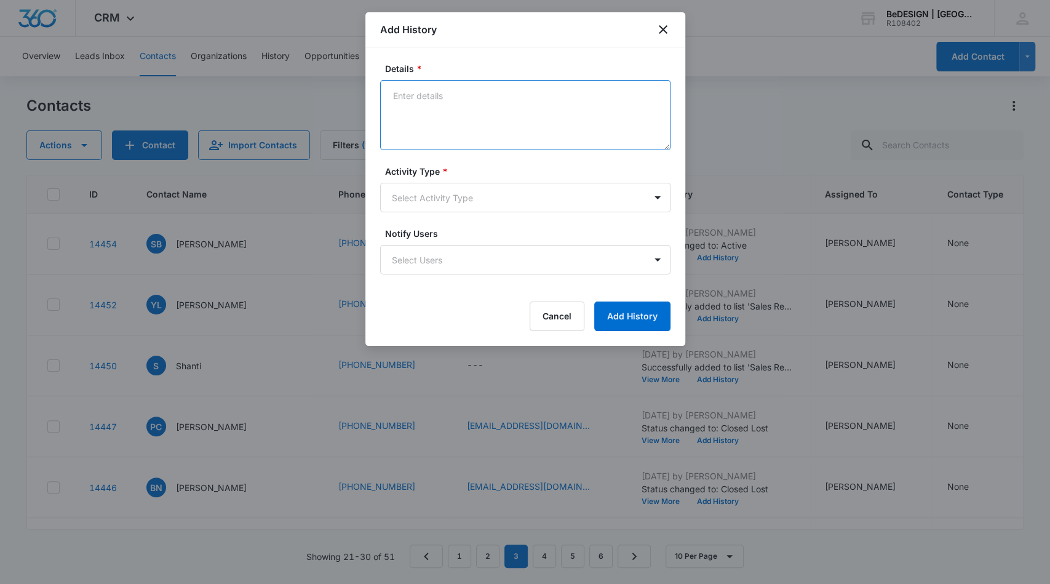
click at [549, 98] on textarea "Details *" at bounding box center [525, 115] width 290 height 70
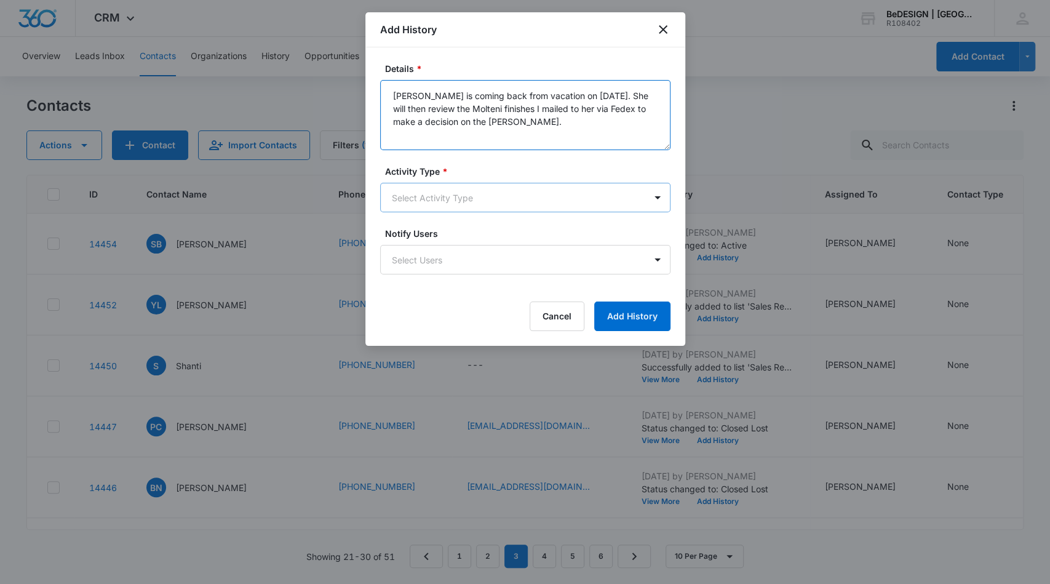
type textarea "[PERSON_NAME] is coming back from vacation on [DATE]. She will then review the …"
click at [547, 190] on body "CRM Apps Reputation Websites Forms CRM Email Social Content Ads Intelligence Fi…" at bounding box center [525, 292] width 1050 height 584
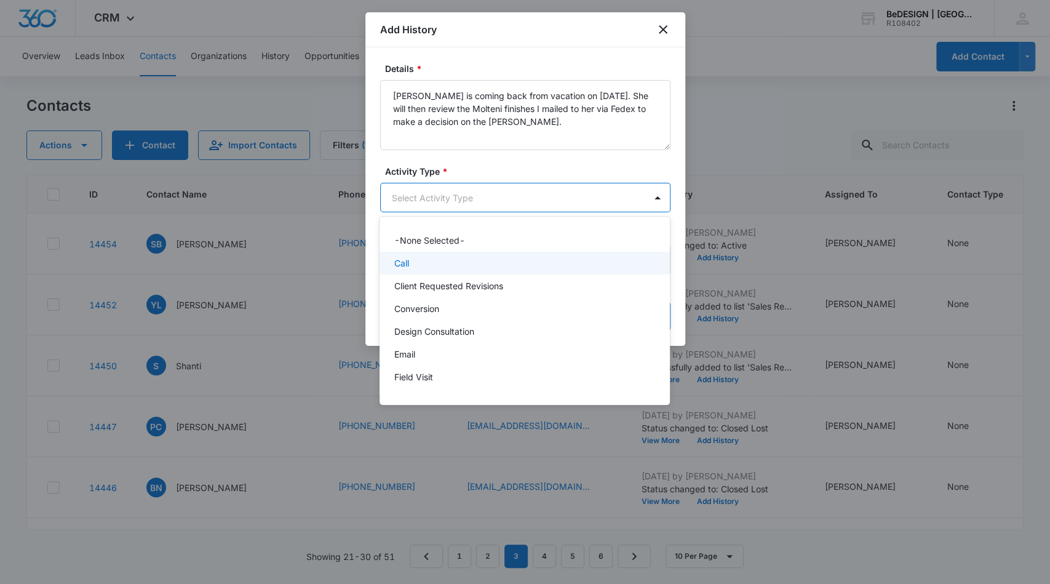
click at [554, 268] on div "Call" at bounding box center [523, 262] width 258 height 13
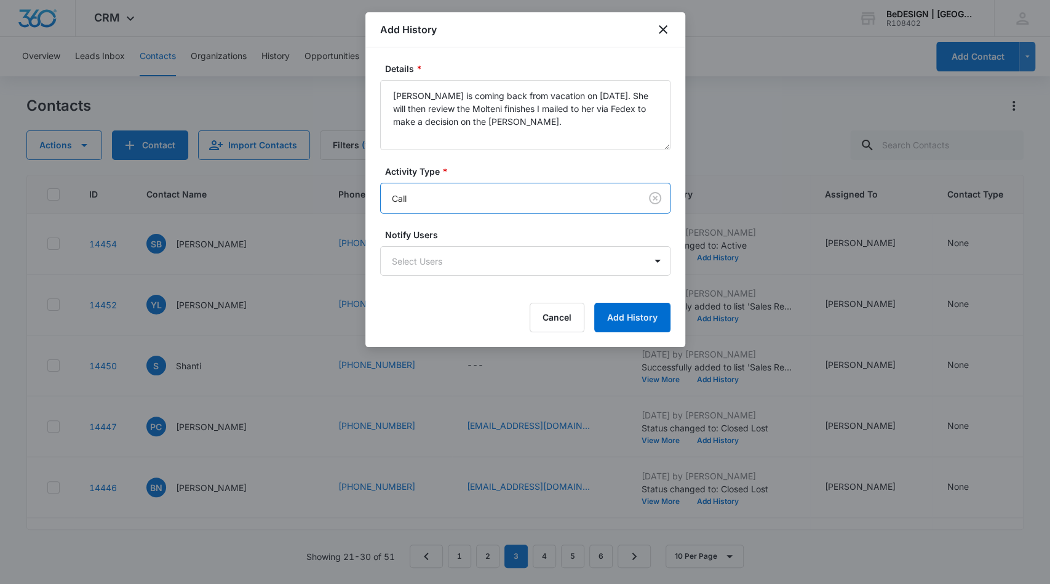
click at [597, 197] on body "CRM Apps Reputation Websites Forms CRM Email Social Content Ads Intelligence Fi…" at bounding box center [525, 292] width 1050 height 584
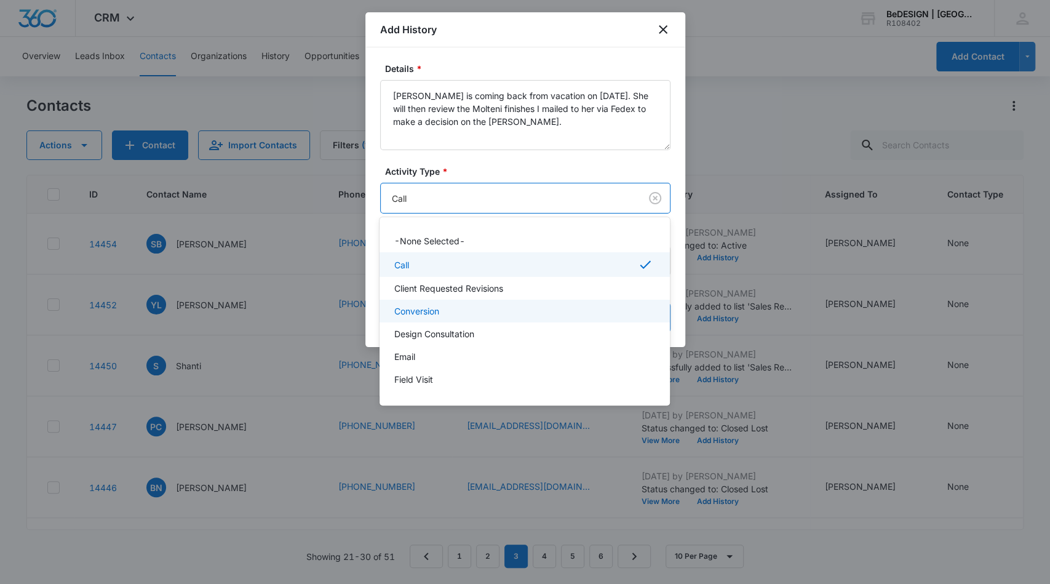
click at [579, 308] on div "Conversion" at bounding box center [523, 310] width 258 height 13
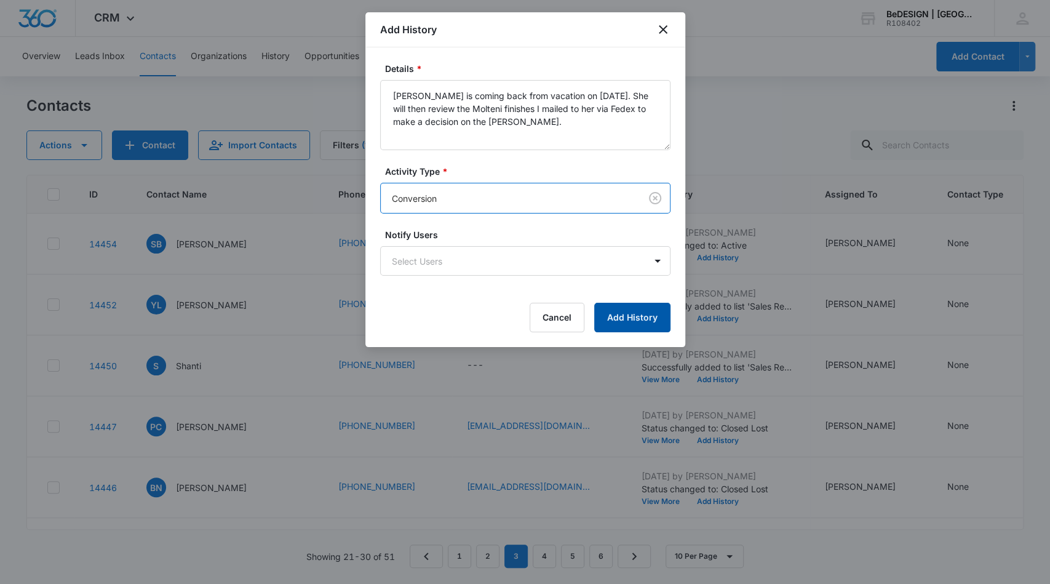
click at [625, 317] on button "Add History" at bounding box center [632, 318] width 76 height 30
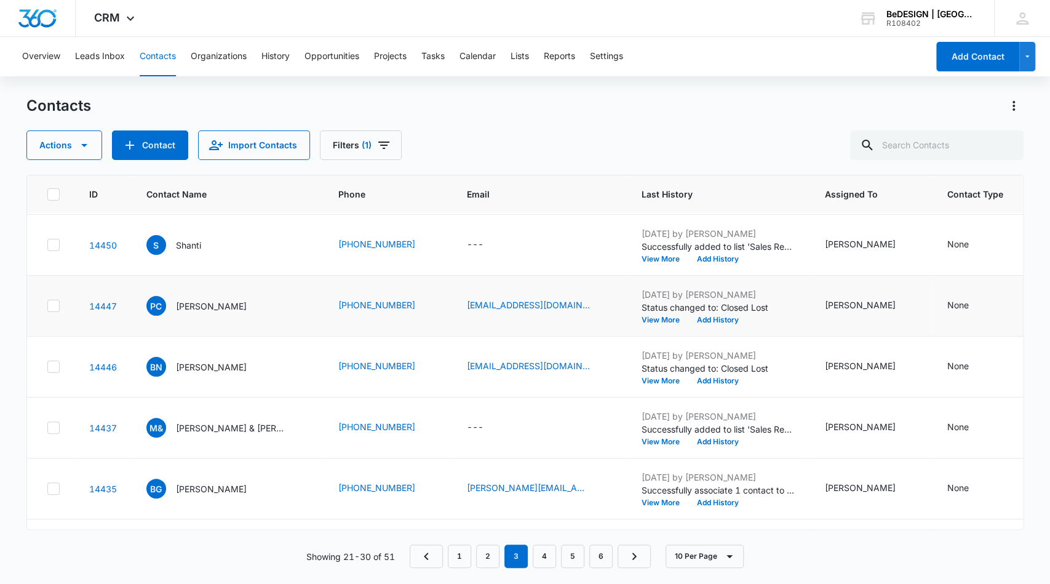
scroll to position [124, 0]
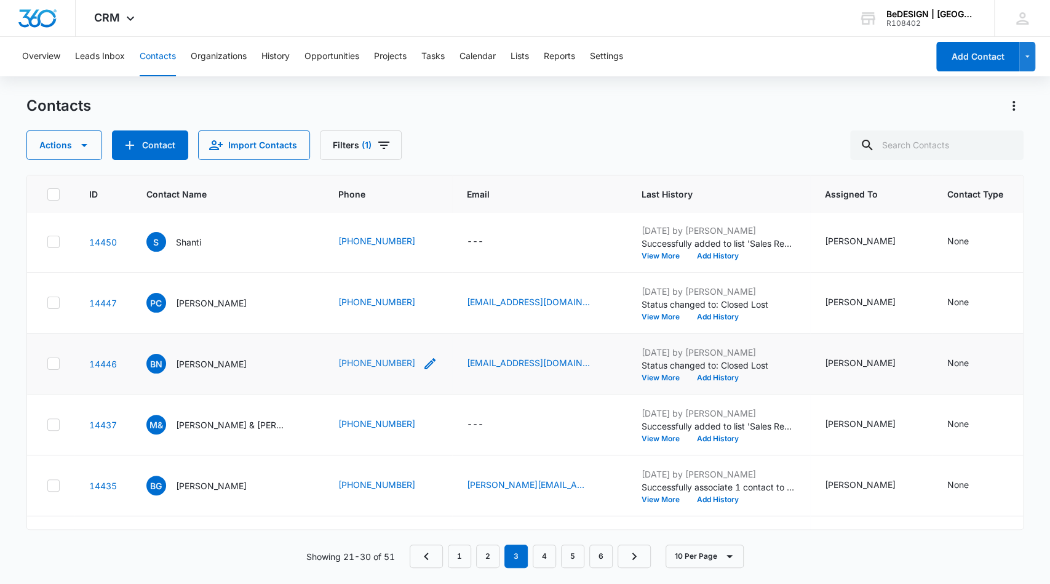
drag, startPoint x: 393, startPoint y: 359, endPoint x: 333, endPoint y: 363, distance: 60.4
click at [338, 362] on div "[PHONE_NUMBER]" at bounding box center [387, 363] width 99 height 15
drag, startPoint x: 314, startPoint y: 362, endPoint x: 403, endPoint y: 362, distance: 89.2
click at [403, 362] on td "[PHONE_NUMBER]" at bounding box center [388, 363] width 129 height 61
copy div "[PHONE_NUMBER]"
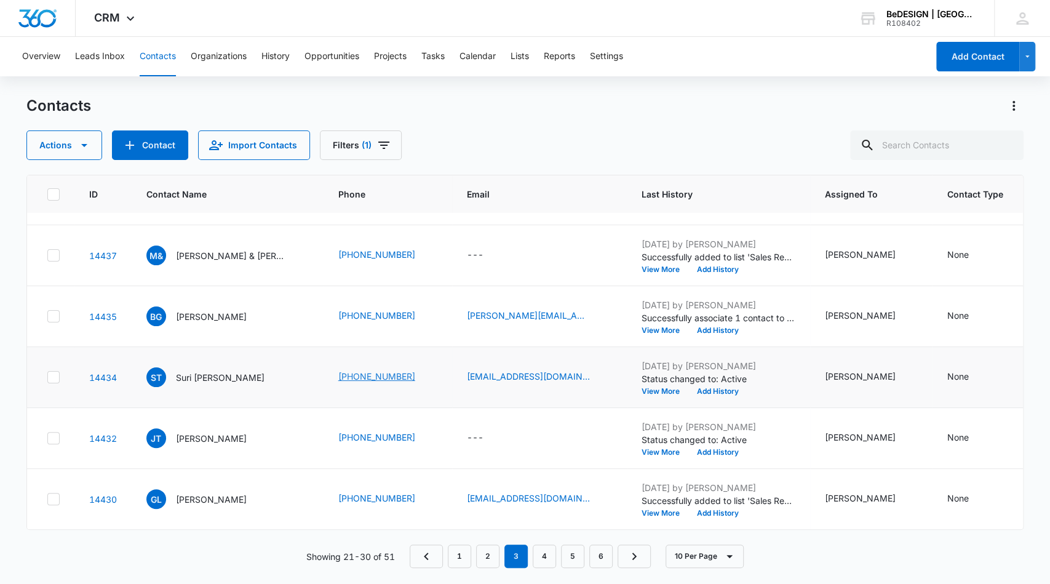
scroll to position [303, 0]
click at [707, 448] on button "Add History" at bounding box center [717, 451] width 59 height 7
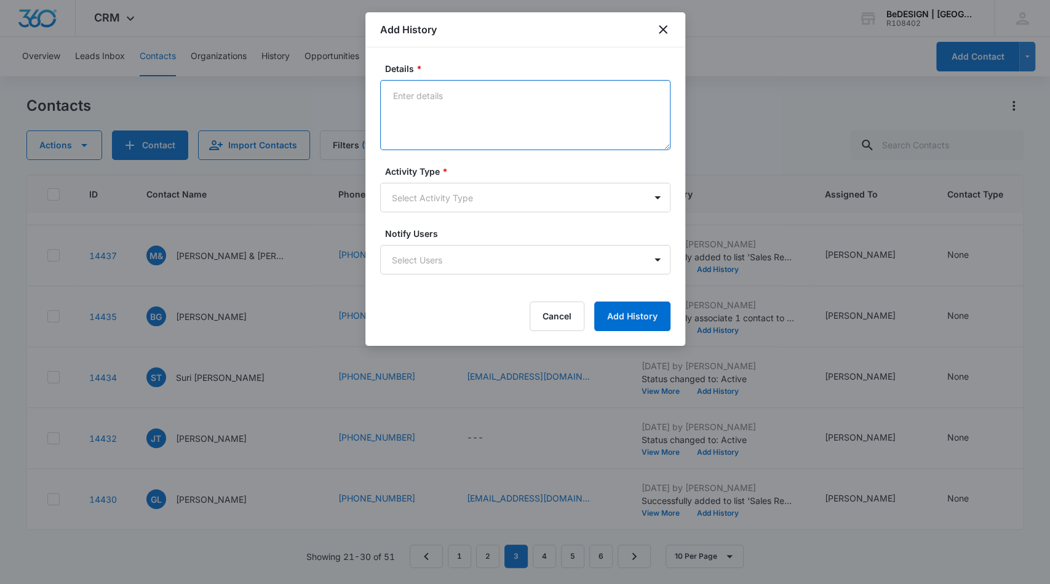
click at [481, 104] on textarea "Details *" at bounding box center [525, 115] width 290 height 70
type textarea "Originally came in for accent wall paneling. She ended up changed her home desi…"
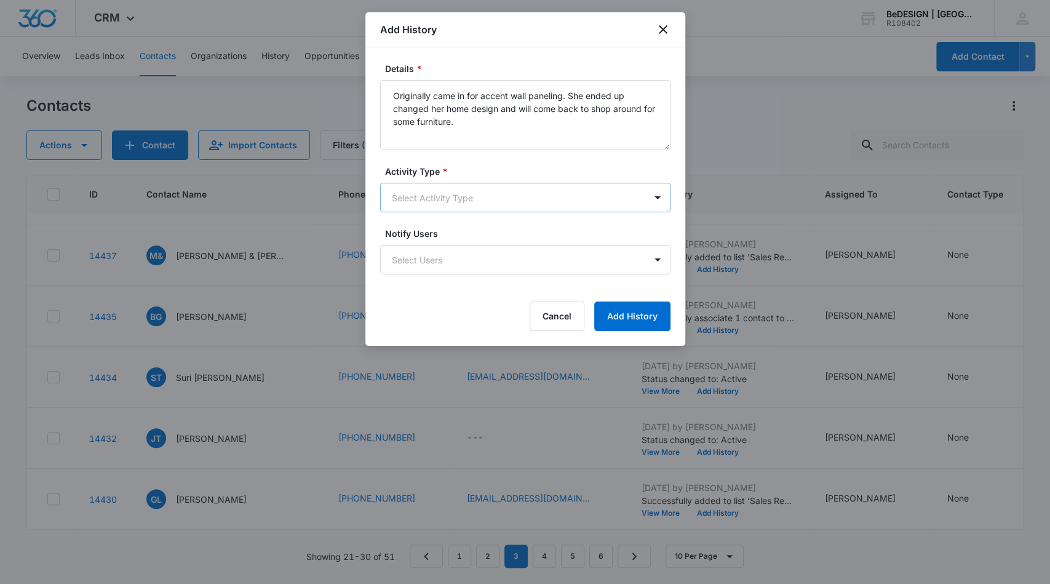
click at [441, 188] on body "CRM Apps Reputation Websites Forms CRM Email Social Content Ads Intelligence Fi…" at bounding box center [525, 292] width 1050 height 584
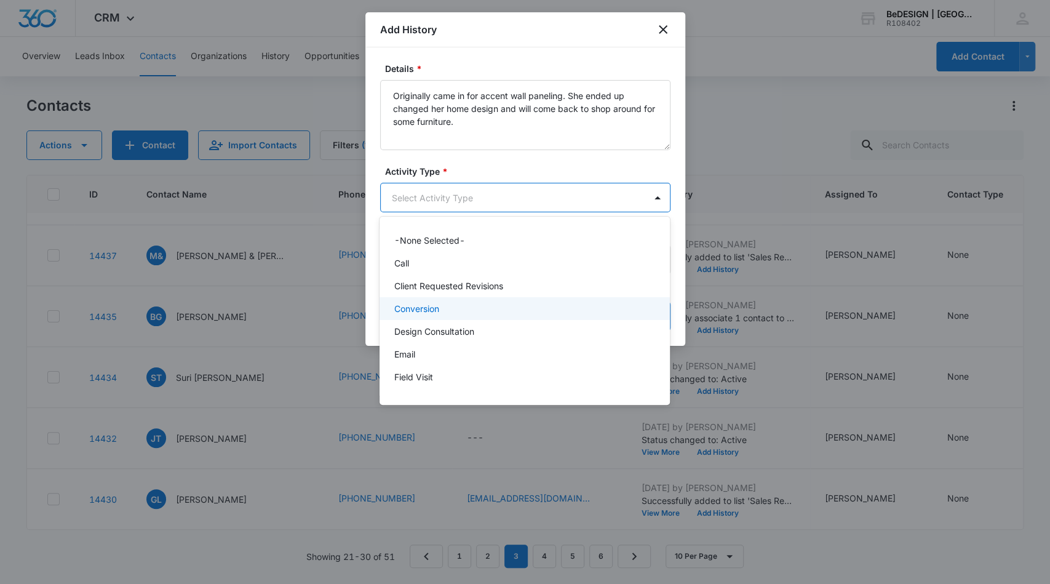
click at [462, 301] on div "Conversion" at bounding box center [525, 308] width 290 height 23
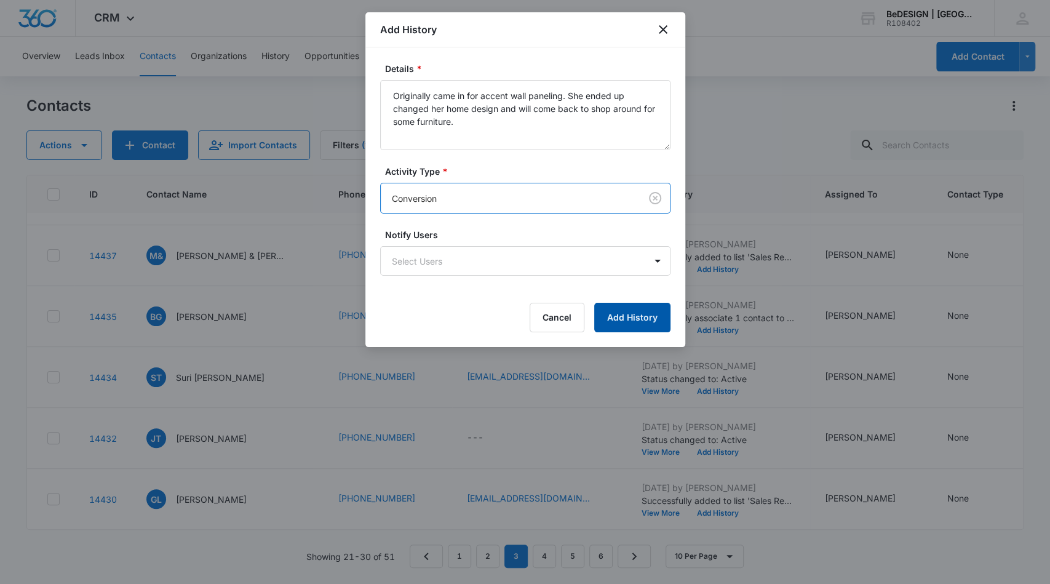
click at [612, 309] on button "Add History" at bounding box center [632, 318] width 76 height 30
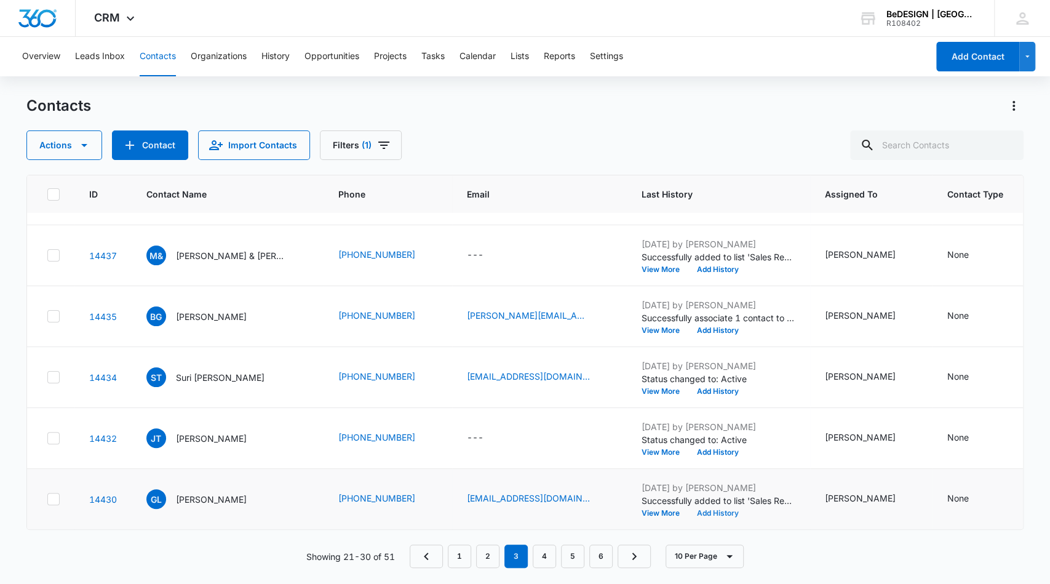
click at [688, 509] on button "Add History" at bounding box center [717, 512] width 59 height 7
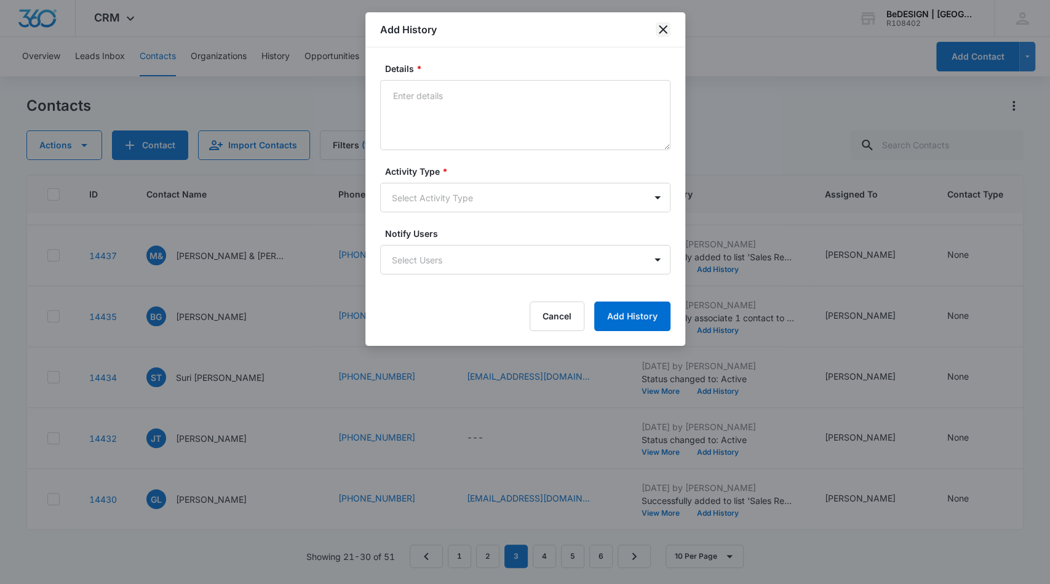
click at [666, 30] on icon "close" at bounding box center [663, 29] width 15 height 15
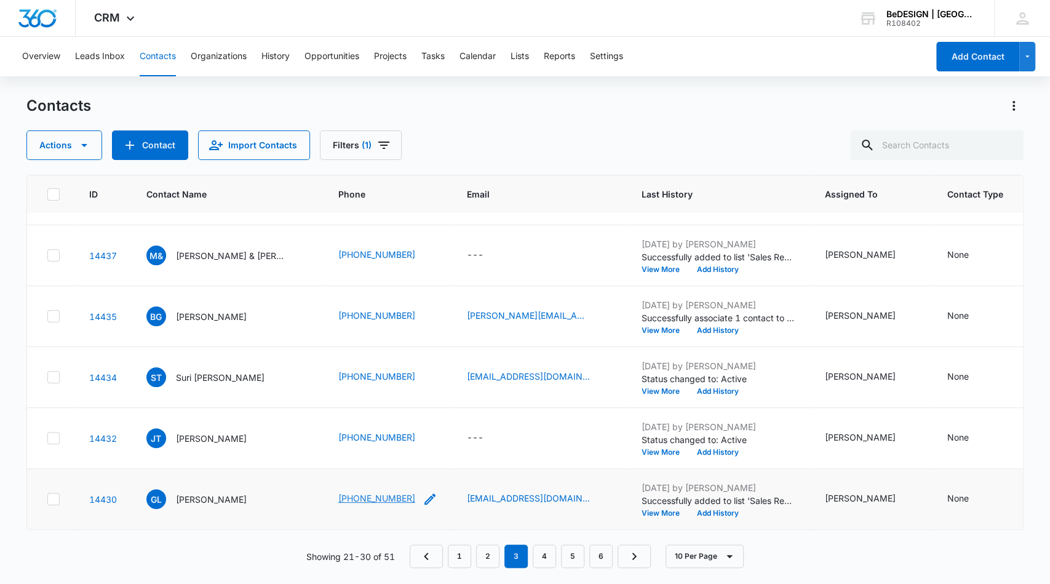
click at [367, 491] on link "[PHONE_NUMBER]" at bounding box center [376, 497] width 77 height 13
click at [544, 559] on link "4" at bounding box center [544, 555] width 23 height 23
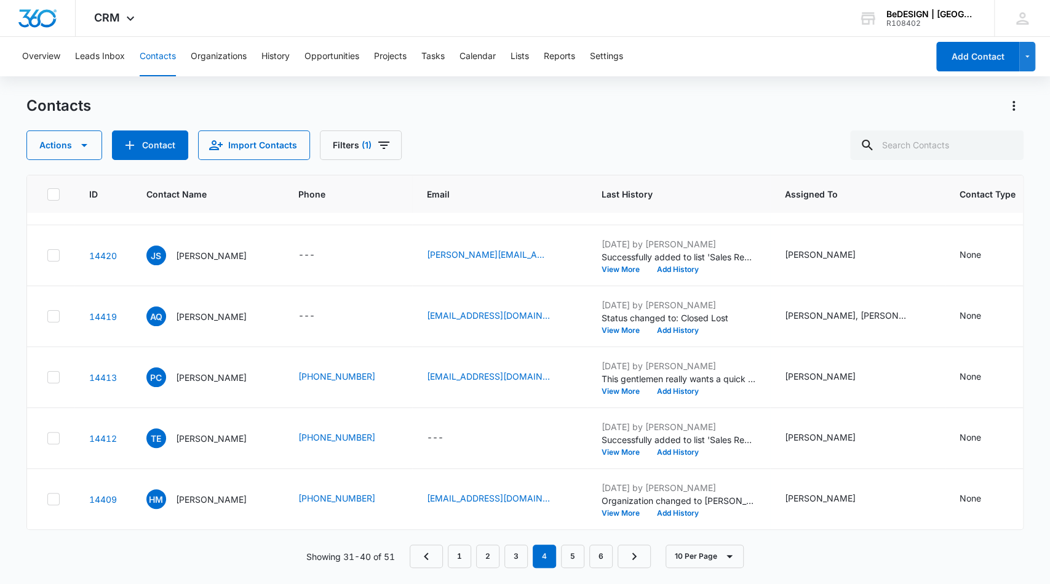
scroll to position [0, 0]
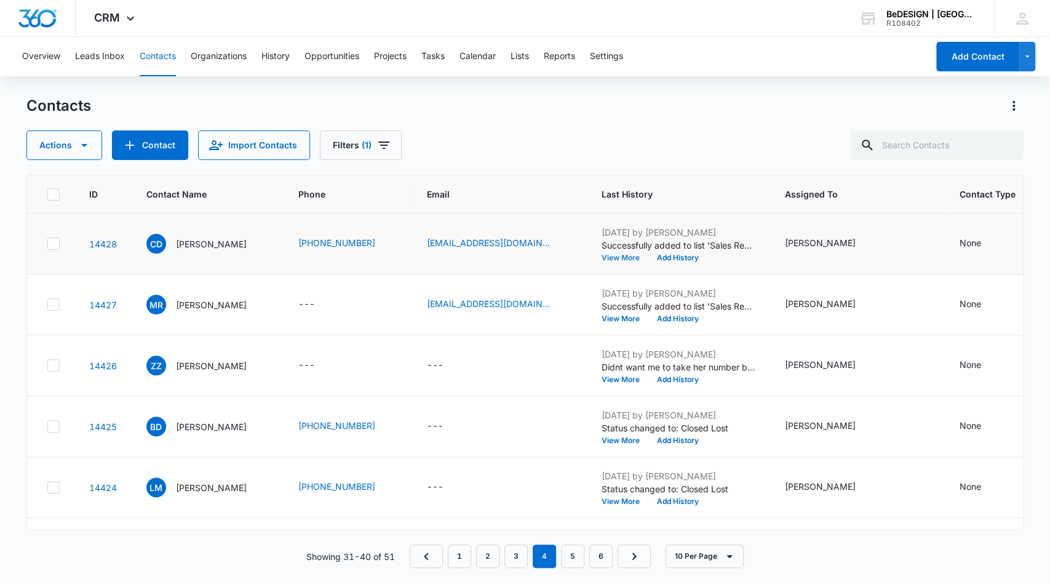
click at [607, 261] on button "View More" at bounding box center [625, 257] width 47 height 7
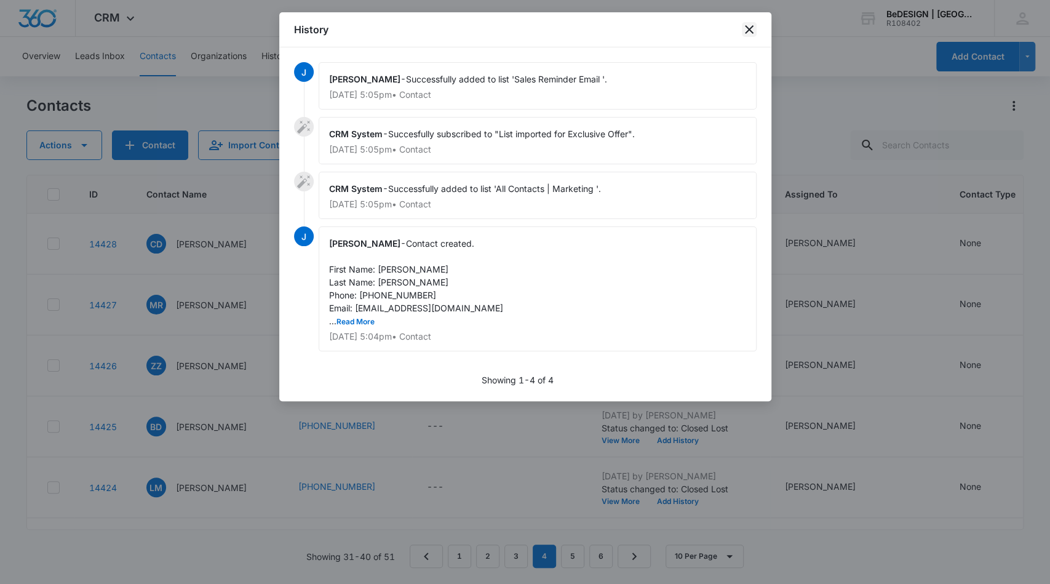
click at [747, 33] on icon "close" at bounding box center [749, 29] width 15 height 15
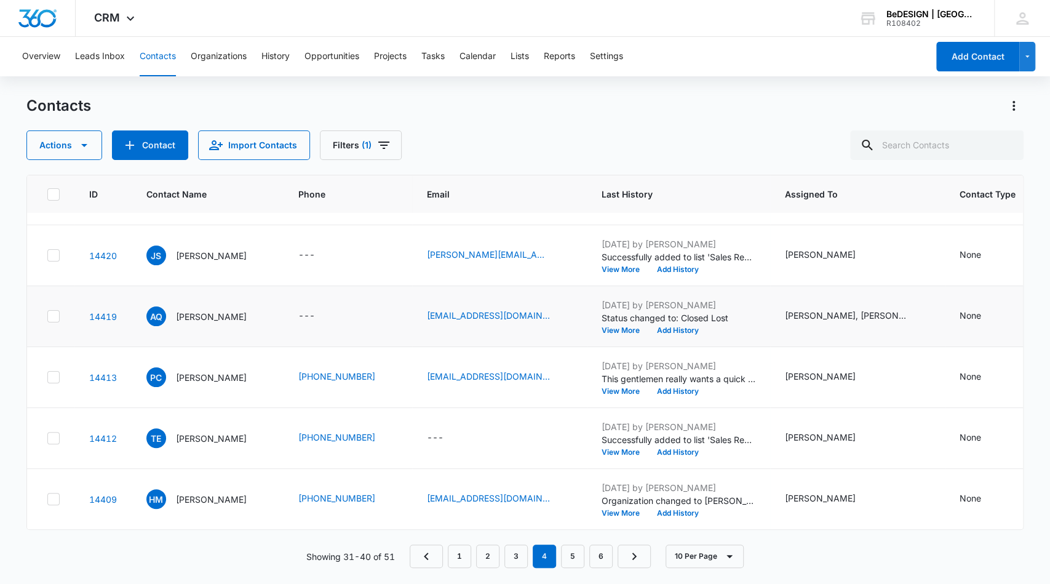
scroll to position [303, 0]
click at [576, 553] on link "5" at bounding box center [572, 555] width 23 height 23
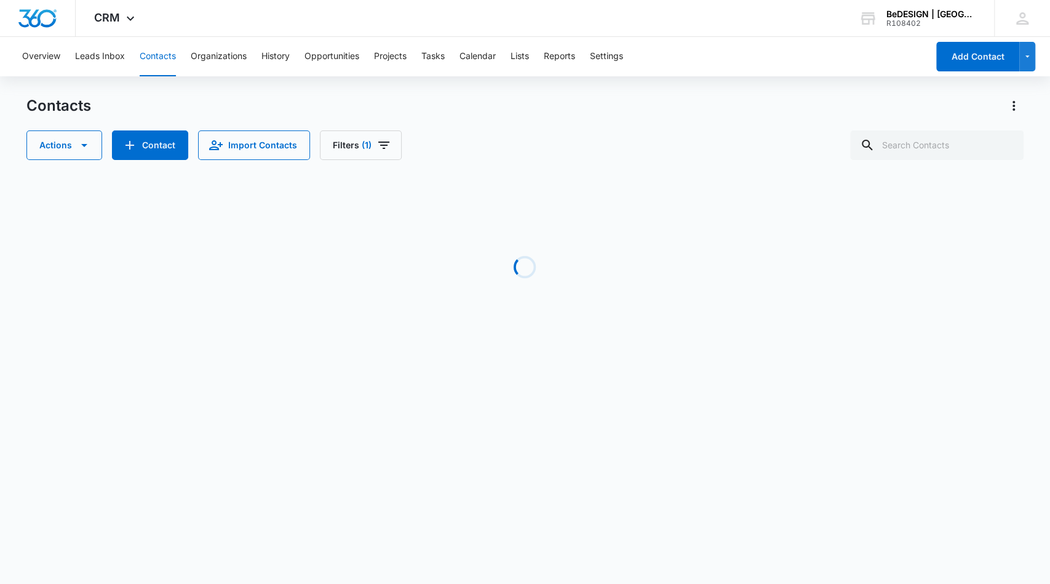
scroll to position [0, 0]
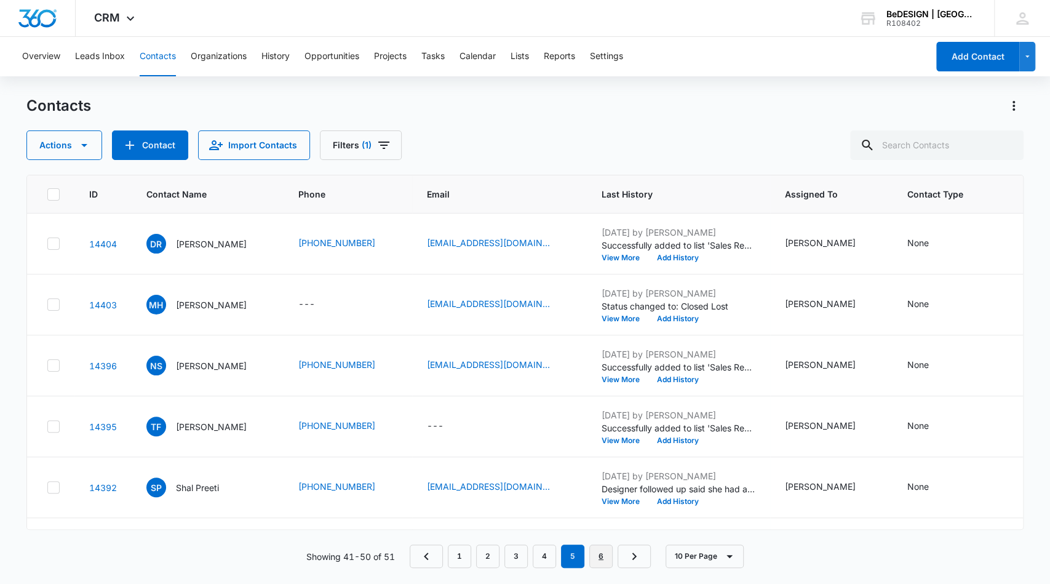
click at [598, 558] on link "6" at bounding box center [600, 555] width 23 height 23
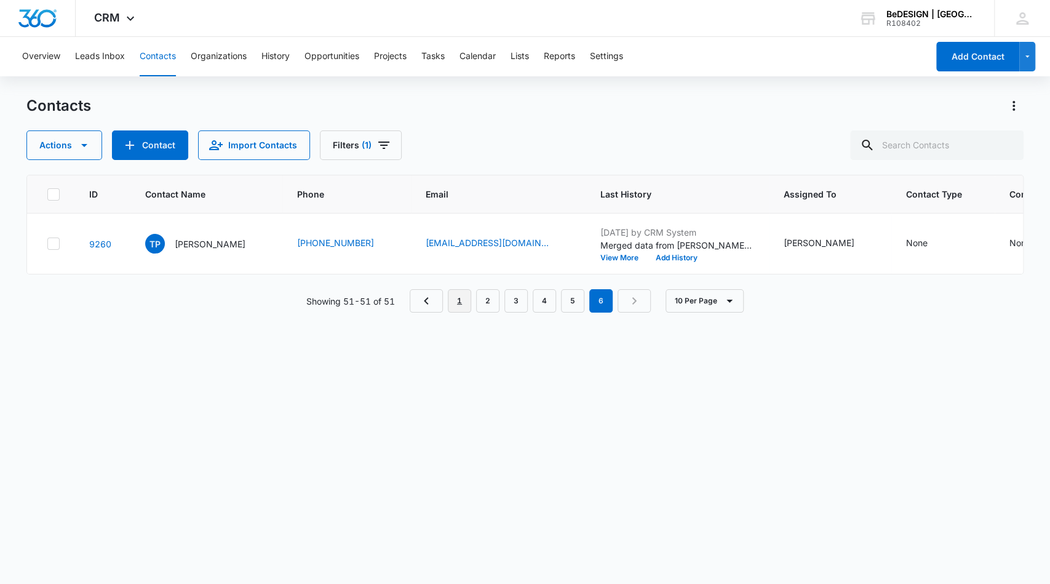
click at [461, 312] on link "1" at bounding box center [459, 300] width 23 height 23
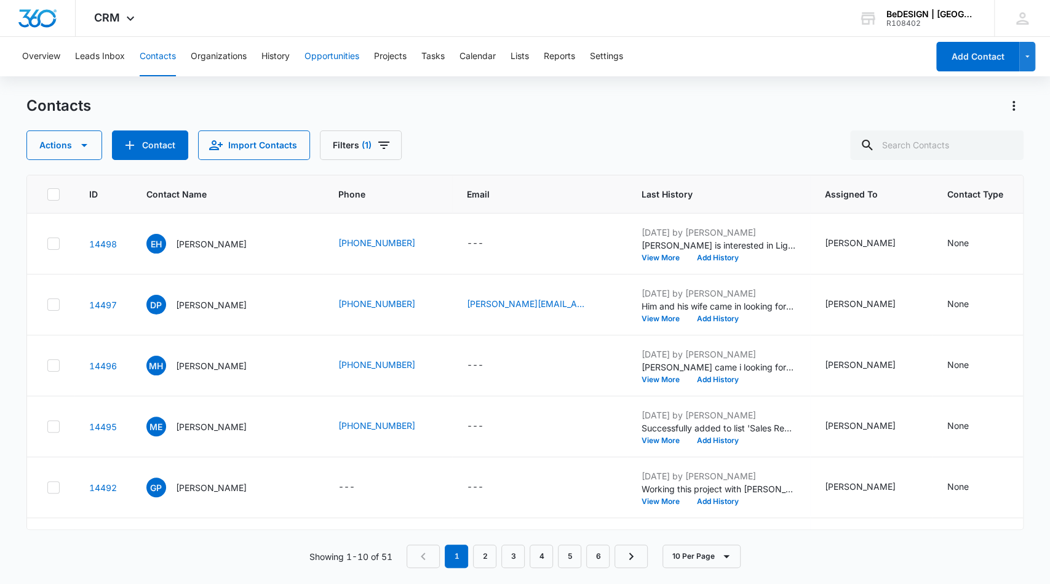
click at [346, 52] on button "Opportunities" at bounding box center [331, 56] width 55 height 39
